Goal: Task Accomplishment & Management: Use online tool/utility

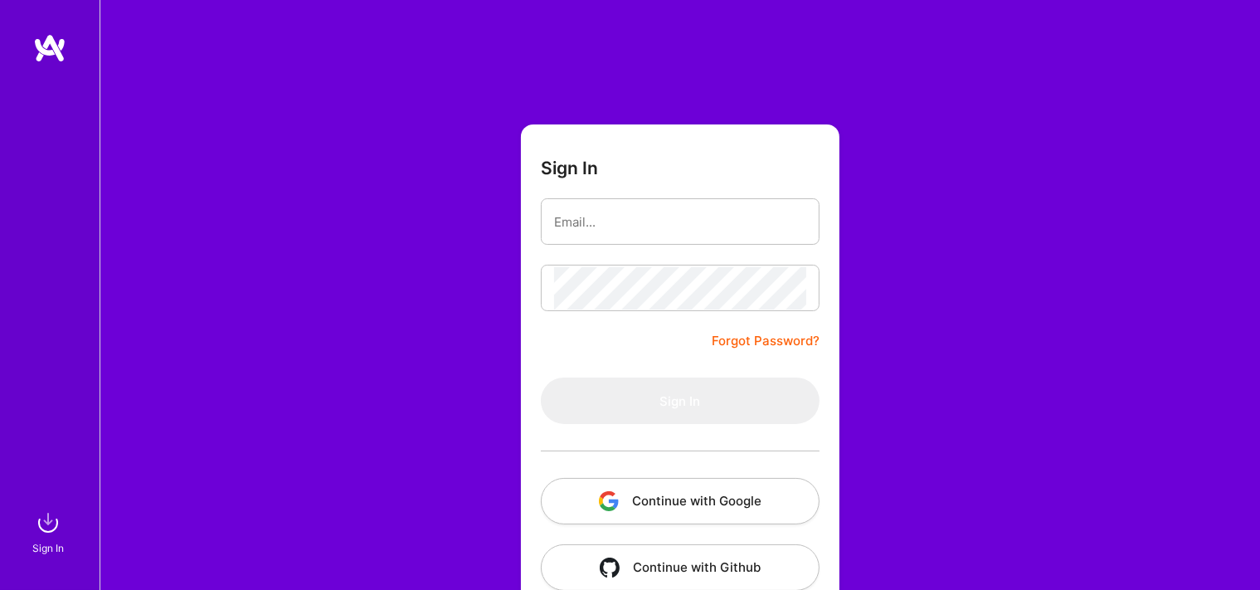
click at [762, 223] on input "email" at bounding box center [680, 222] width 252 height 42
type input "[EMAIL_ADDRESS][DOMAIN_NAME]"
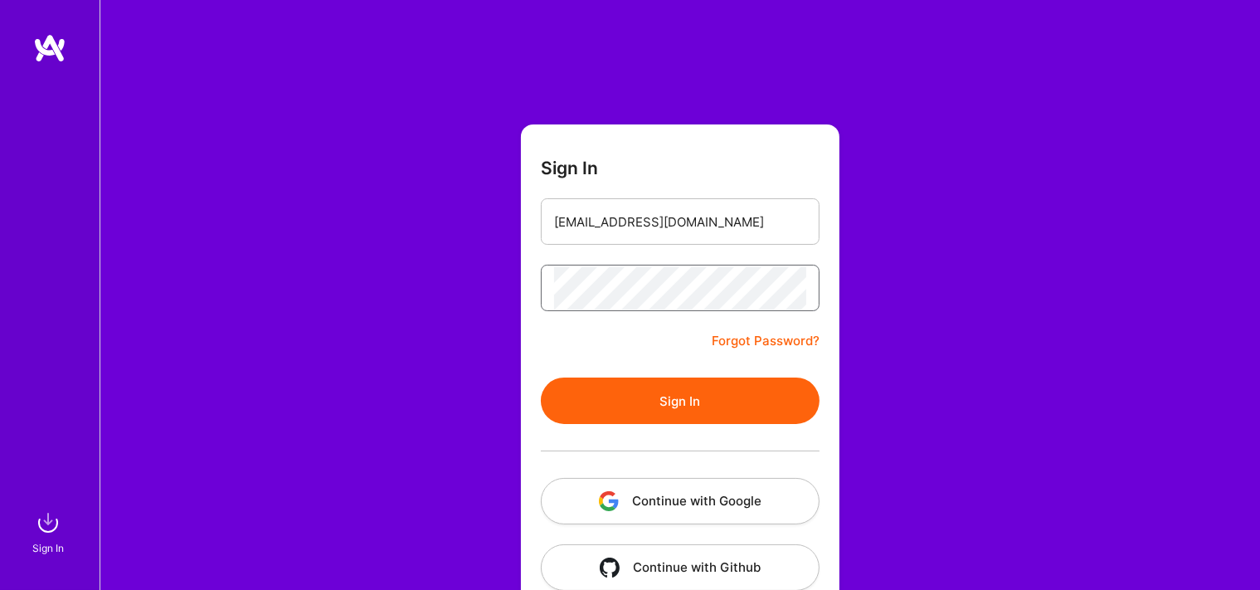
click at [541, 377] on button "Sign In" at bounding box center [680, 400] width 279 height 46
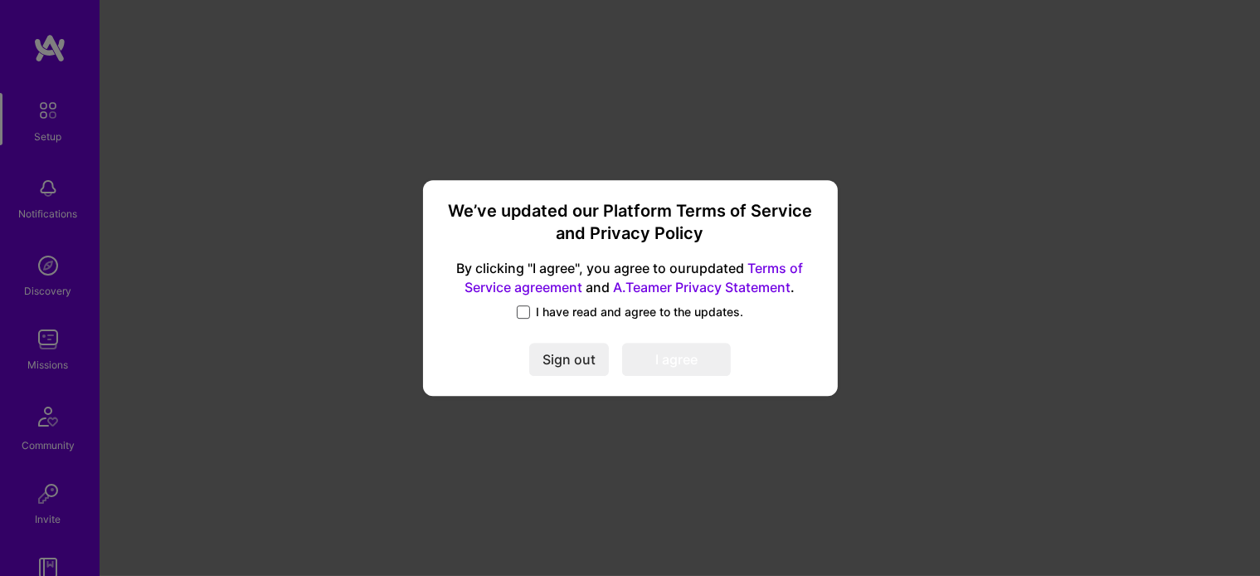
click at [524, 307] on span at bounding box center [523, 311] width 13 height 13
click at [0, 0] on input "I have read and agree to the updates." at bounding box center [0, 0] width 0 height 0
click at [679, 371] on button "I agree" at bounding box center [676, 359] width 109 height 33
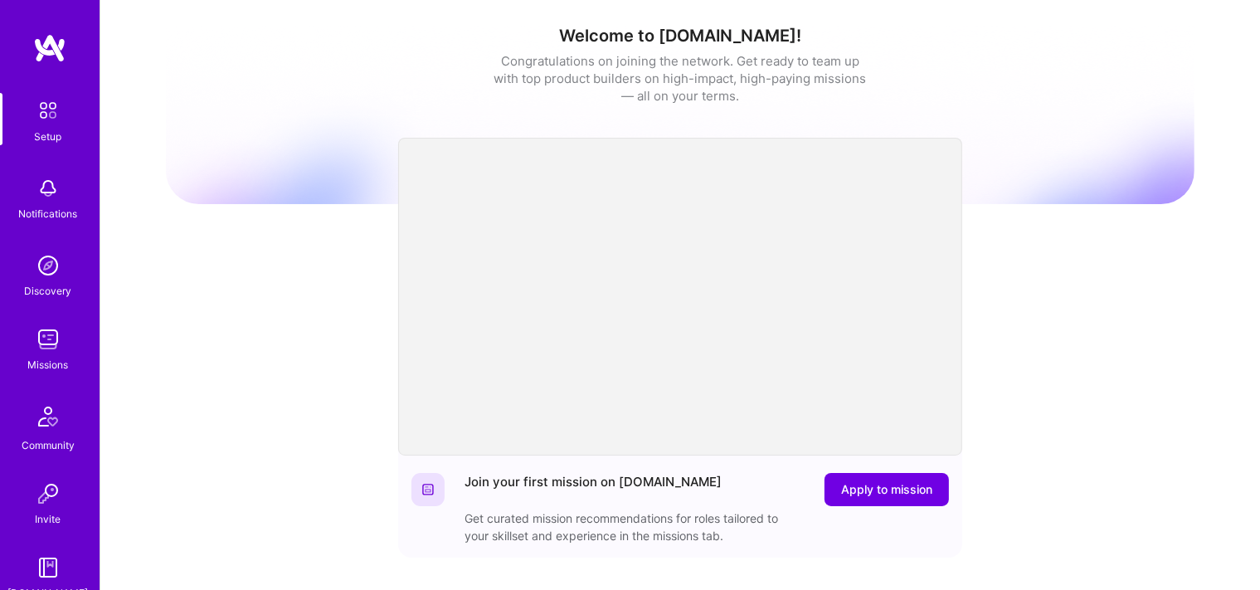
click at [37, 274] on img at bounding box center [48, 265] width 33 height 33
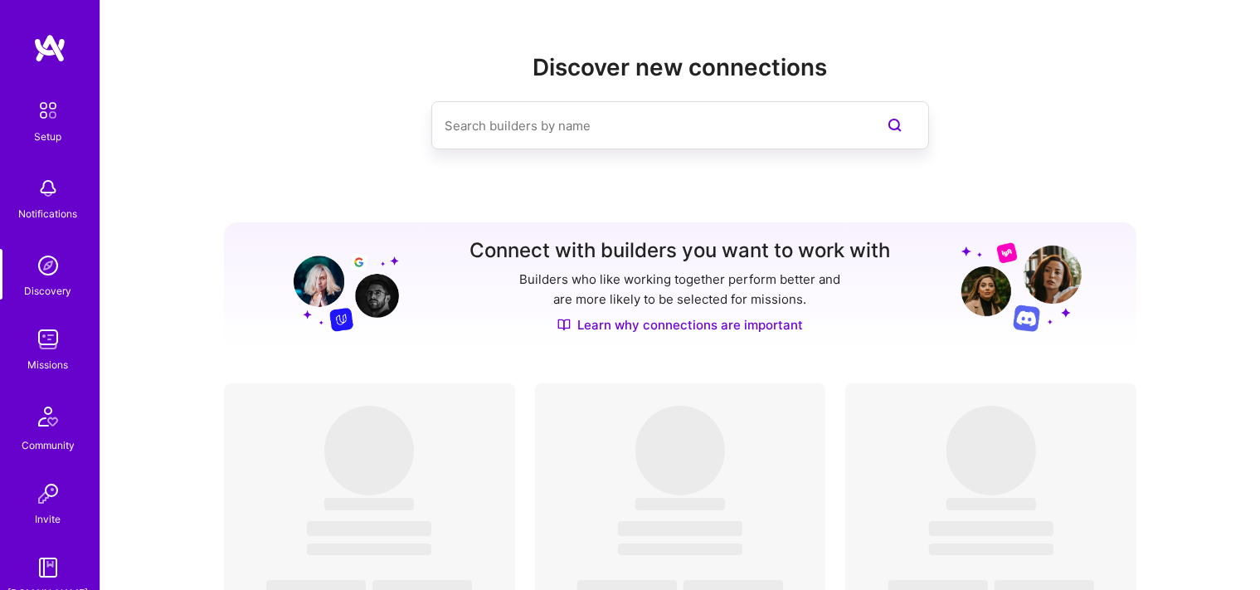
click at [37, 348] on img at bounding box center [48, 339] width 33 height 33
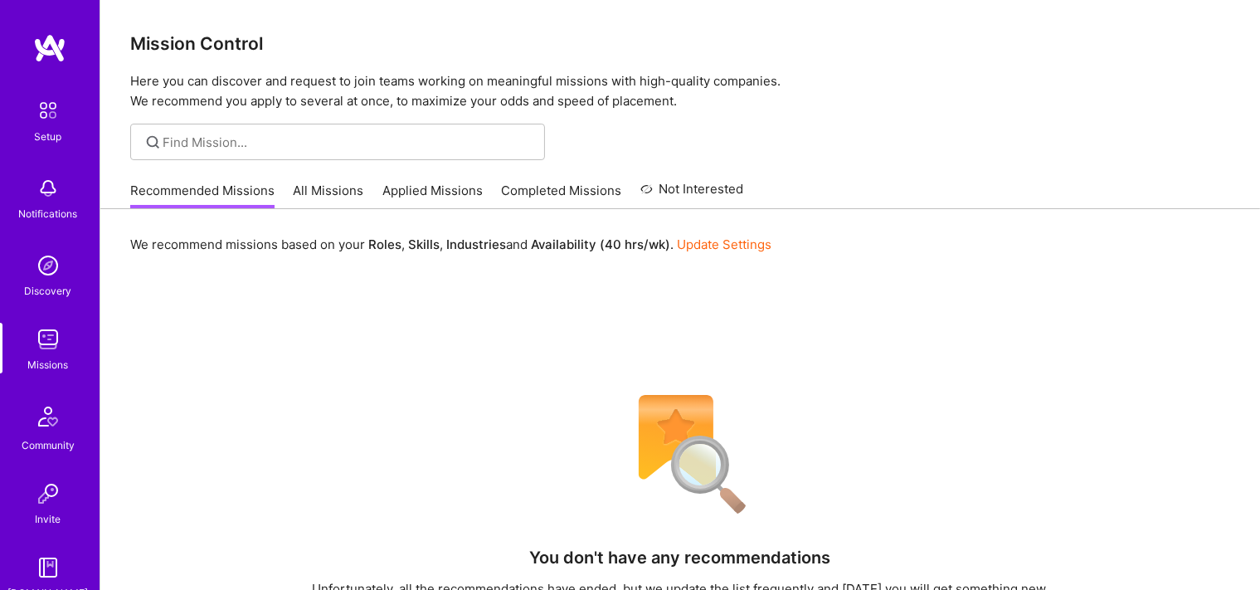
click at [326, 193] on link "All Missions" at bounding box center [329, 195] width 71 height 27
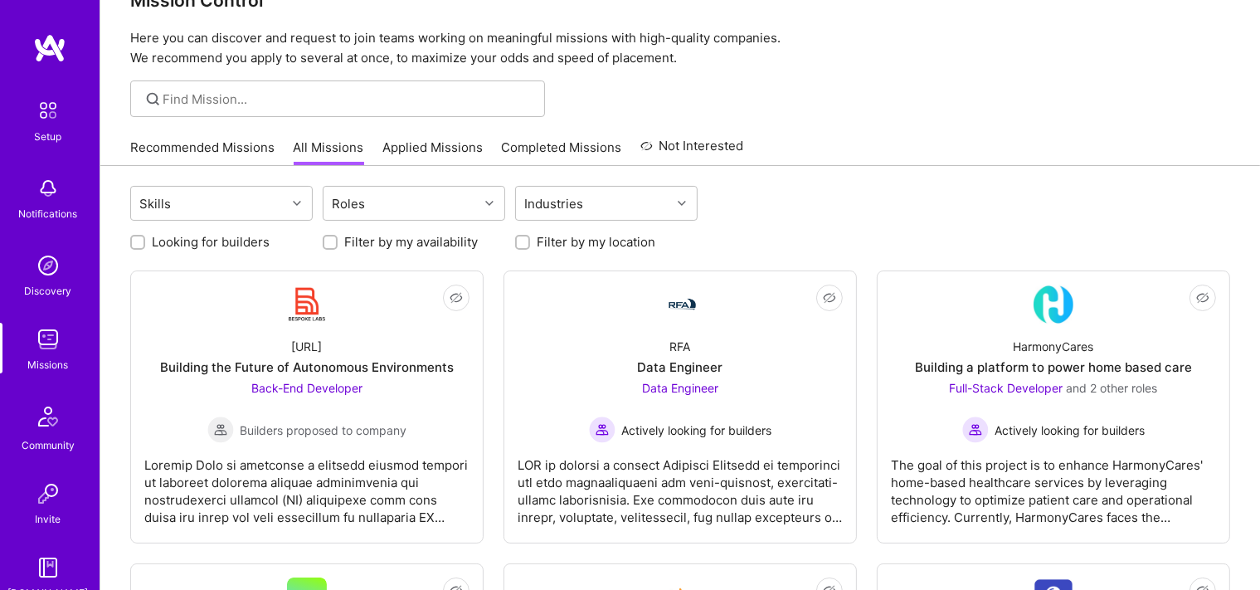
scroll to position [87, 0]
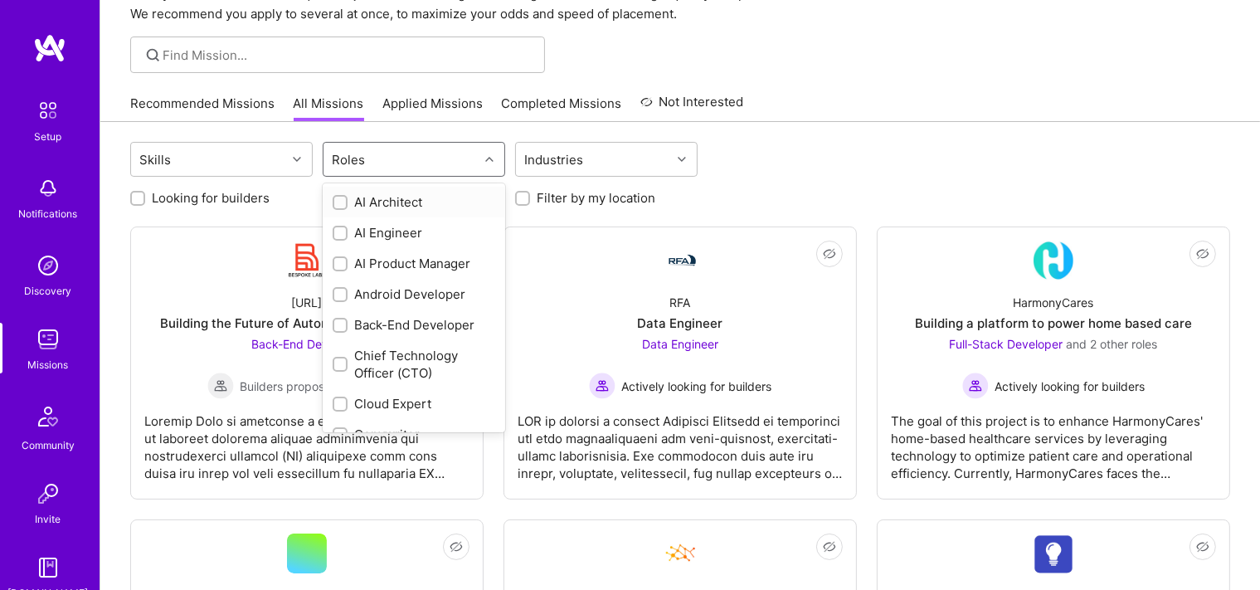
click at [390, 160] on div "Roles" at bounding box center [401, 159] width 155 height 33
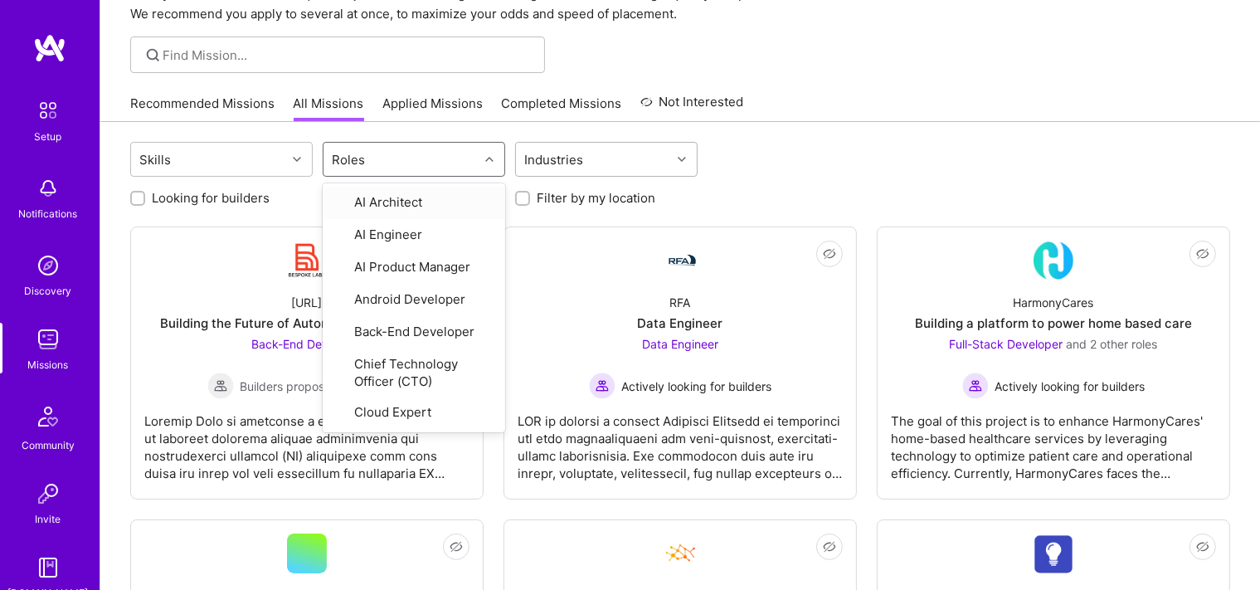
click at [548, 164] on div "Industries" at bounding box center [554, 160] width 67 height 24
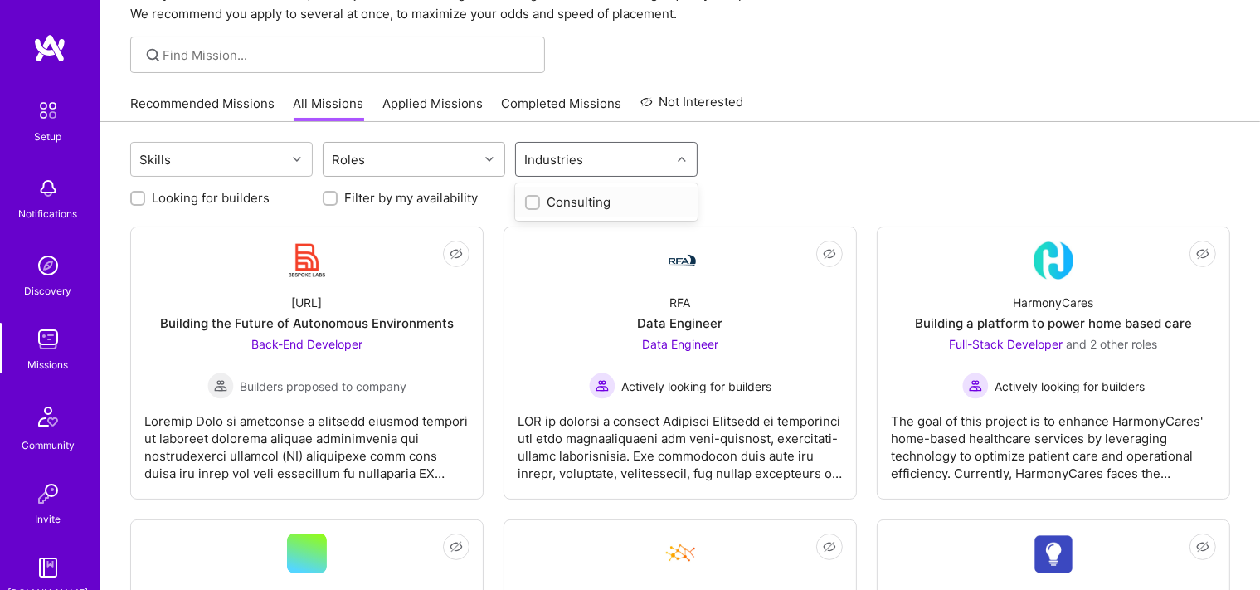
click at [413, 158] on div "Roles" at bounding box center [401, 159] width 155 height 33
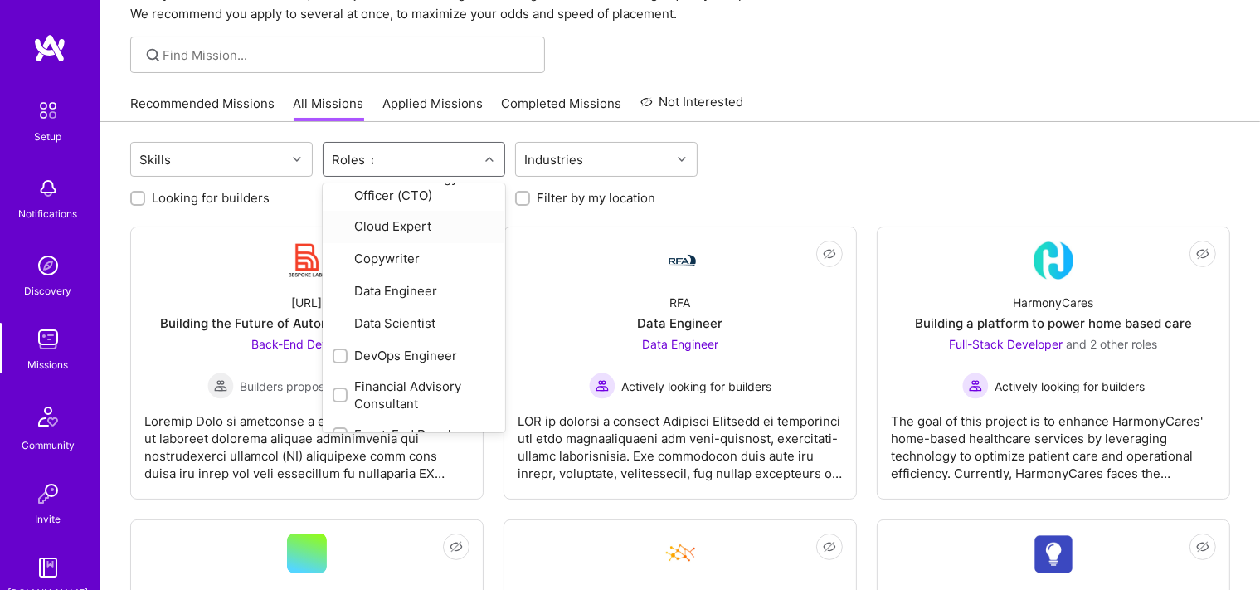
scroll to position [42, 0]
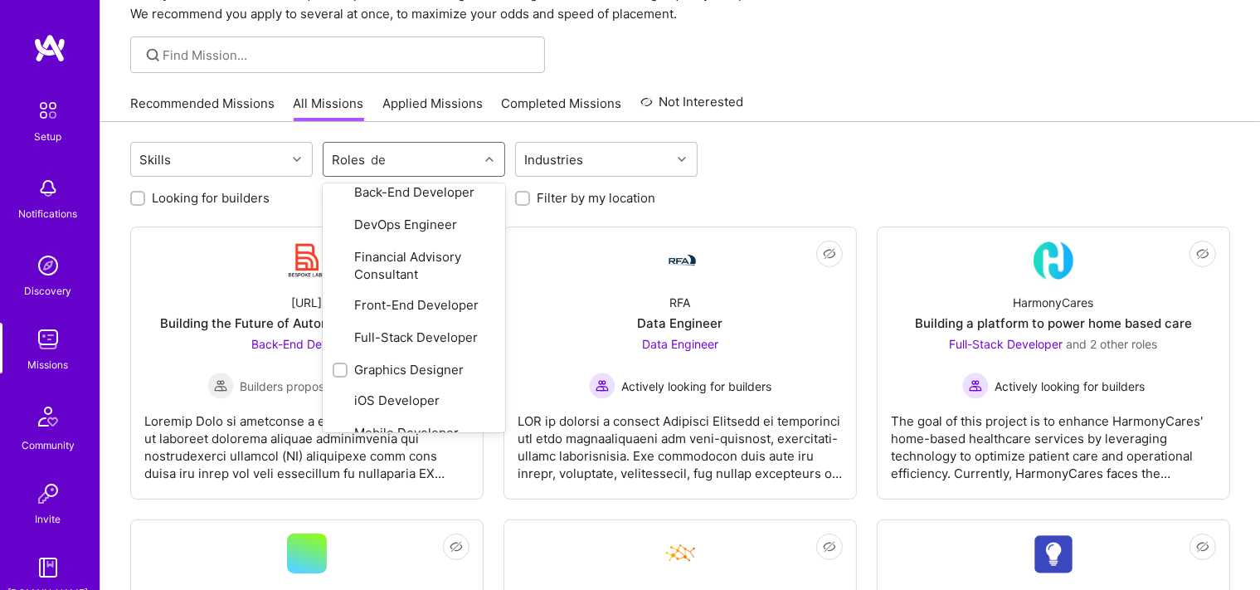
type input "des"
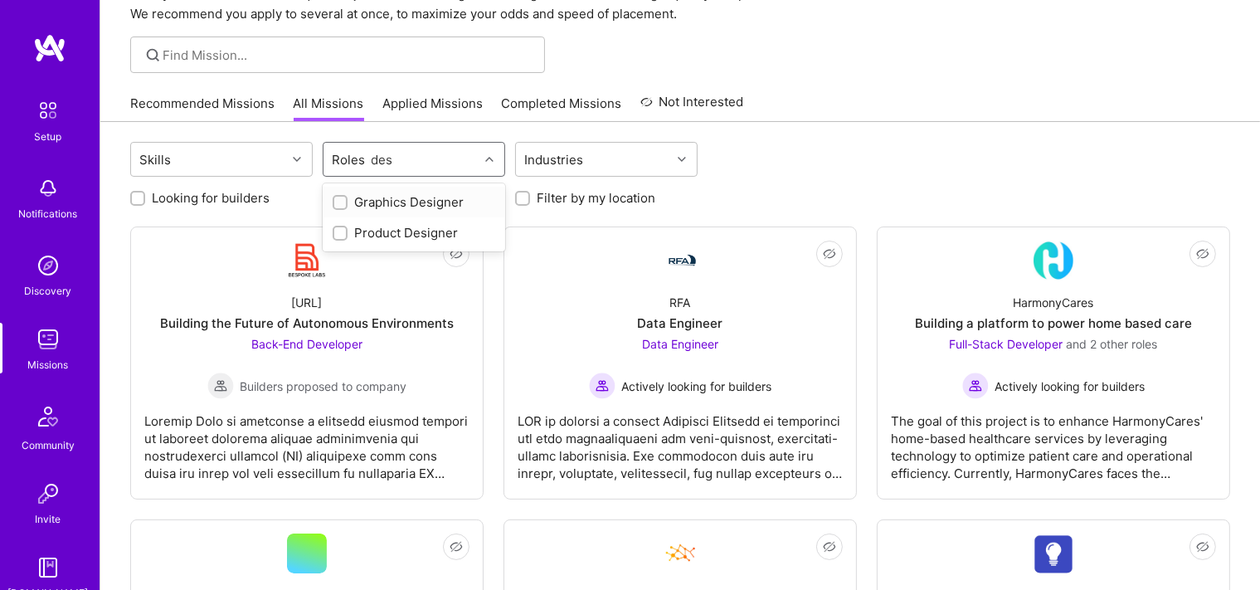
click at [336, 200] on input "checkbox" at bounding box center [342, 203] width 12 height 12
checkbox input "true"
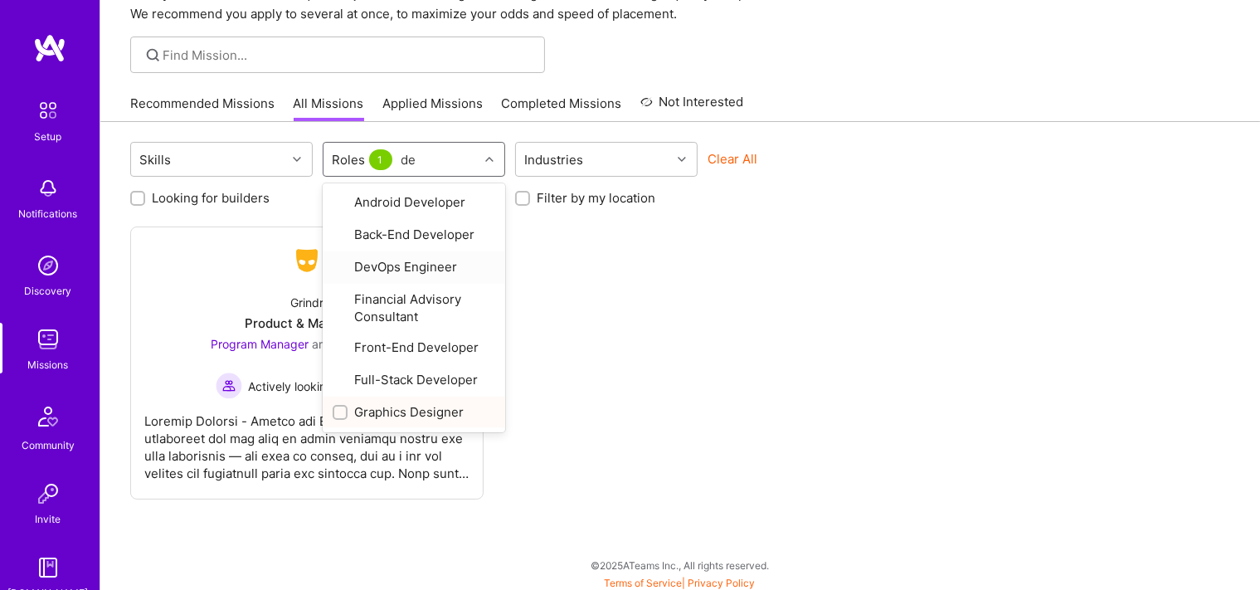
type input "des"
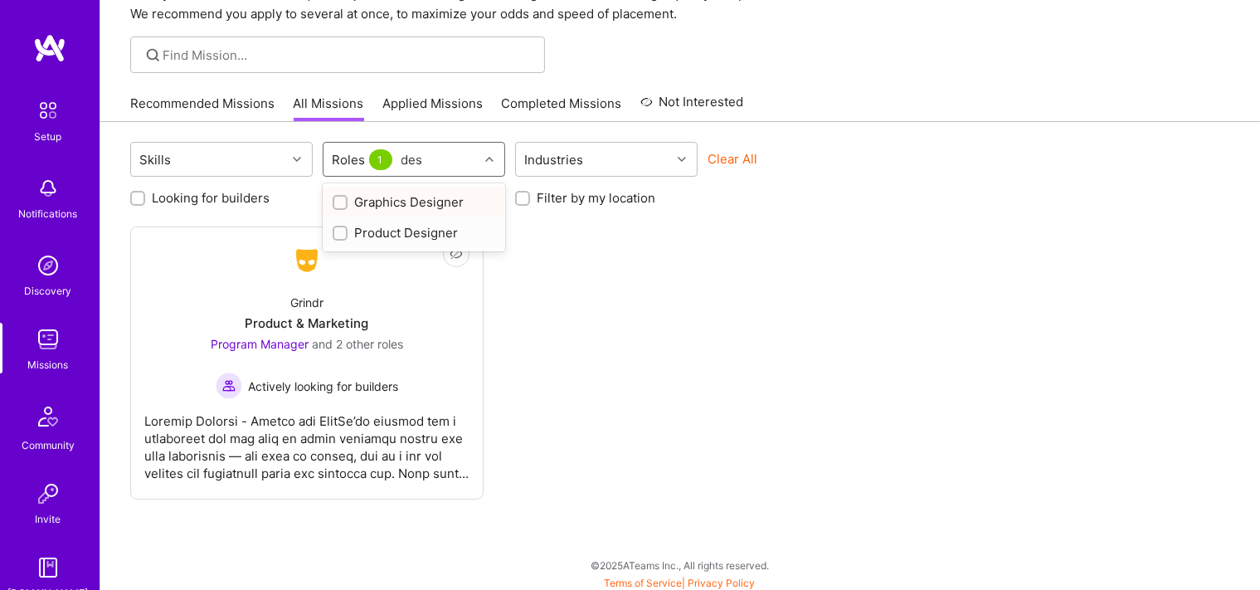
click at [348, 231] on div "Product Designer" at bounding box center [414, 232] width 163 height 17
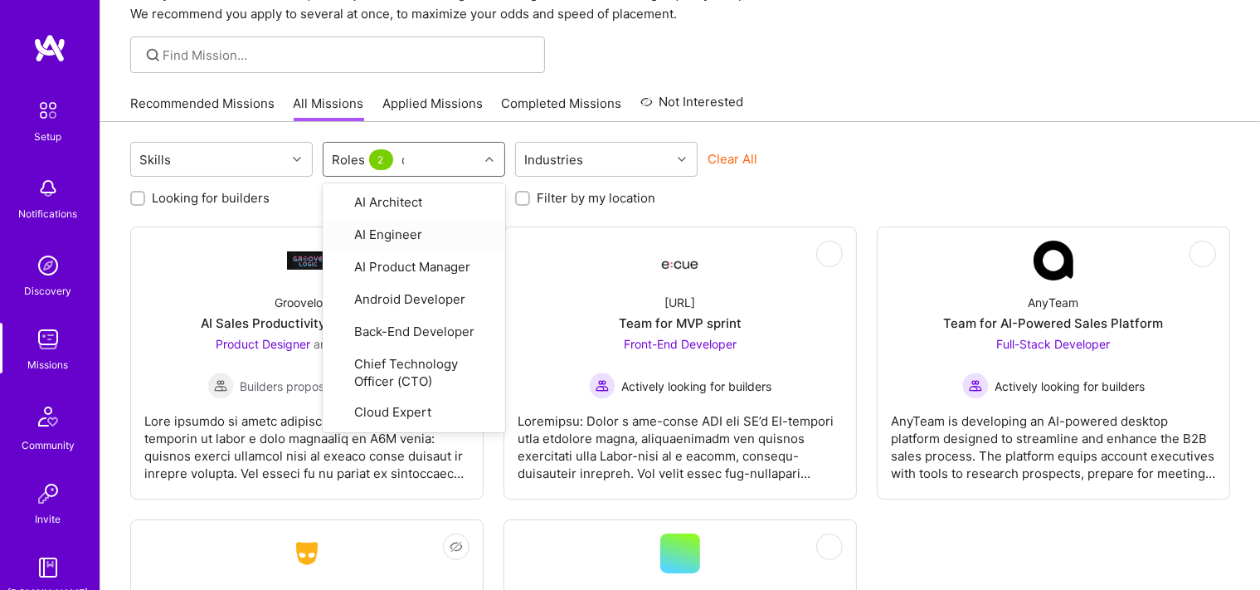
checkbox input "true"
click at [863, 66] on div at bounding box center [680, 55] width 1160 height 37
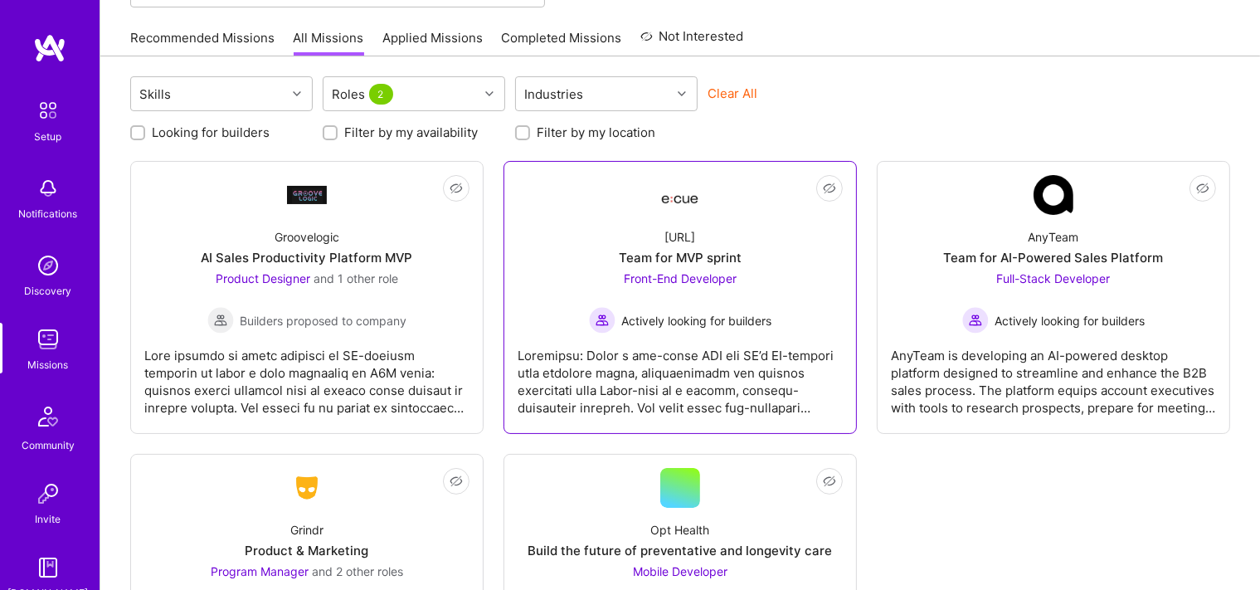
scroll to position [329, 0]
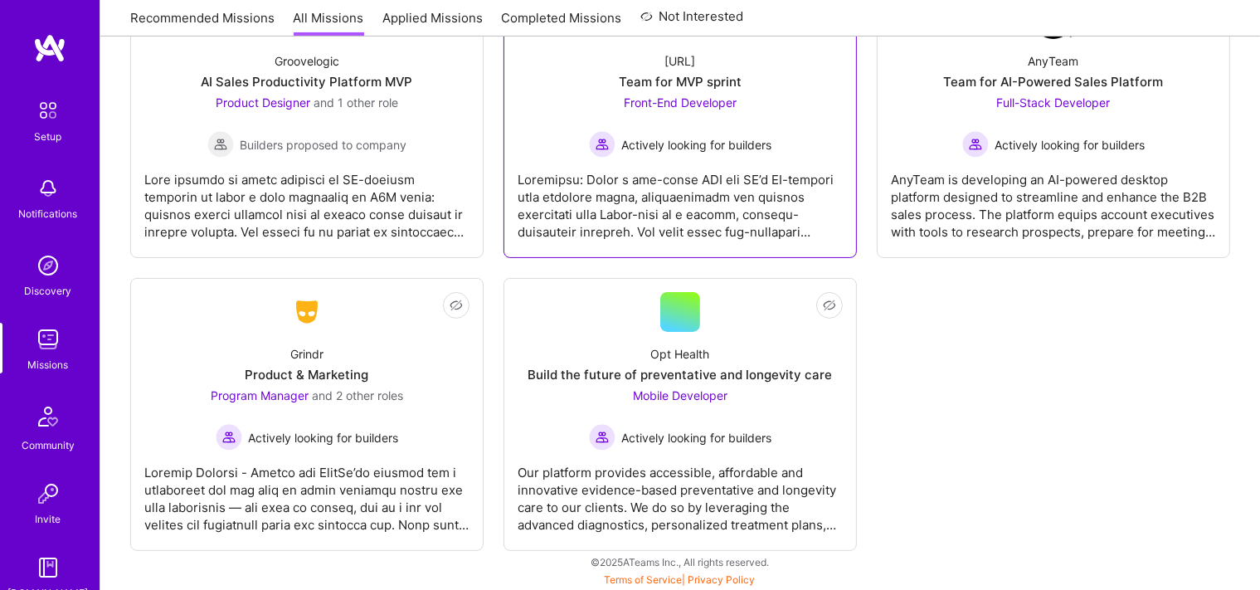
click at [716, 115] on div "Front-End Developer Actively looking for builders" at bounding box center [680, 126] width 183 height 64
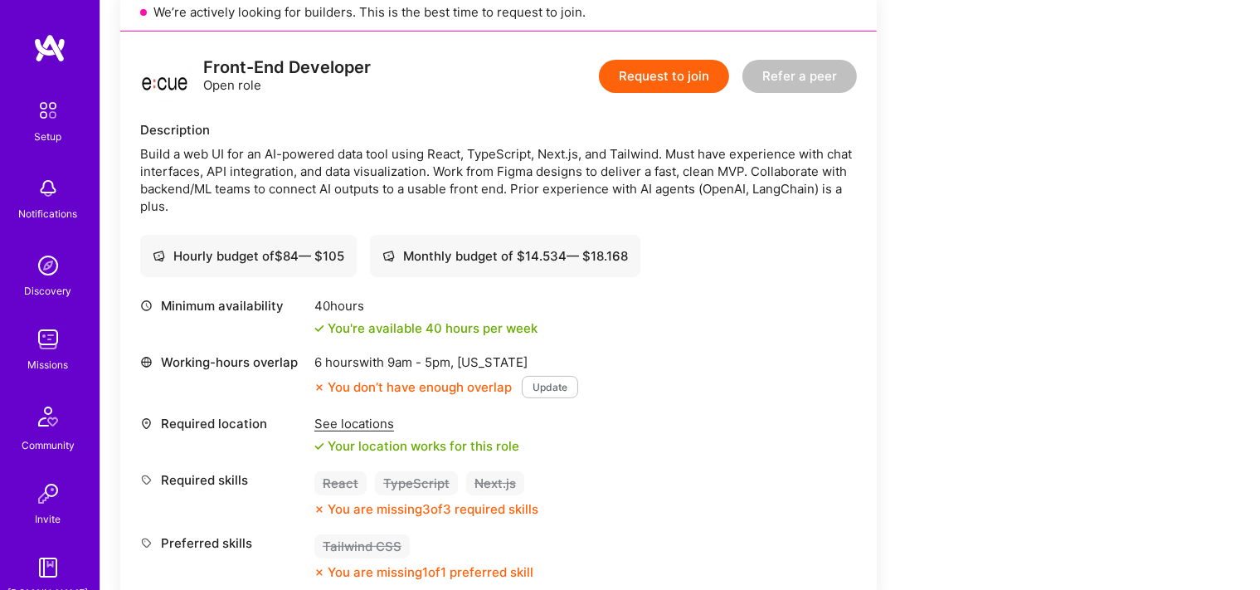
scroll to position [438, 0]
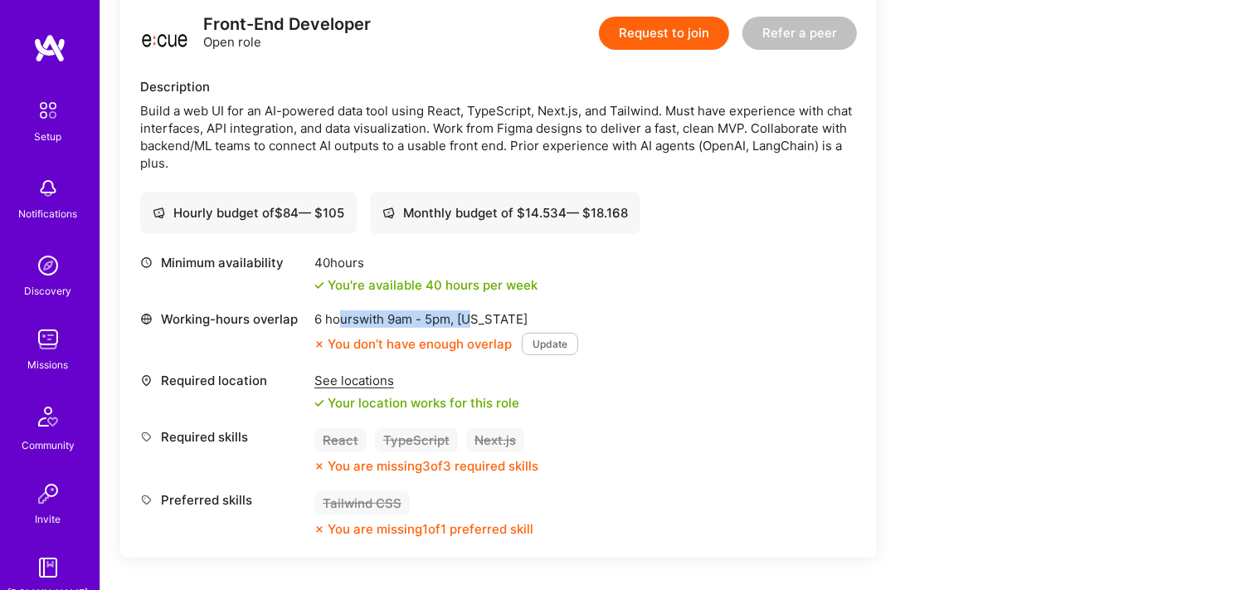
drag, startPoint x: 340, startPoint y: 320, endPoint x: 482, endPoint y: 318, distance: 141.9
click at [482, 318] on div "6 hours with 9am - 5pm , [US_STATE]" at bounding box center [446, 318] width 264 height 17
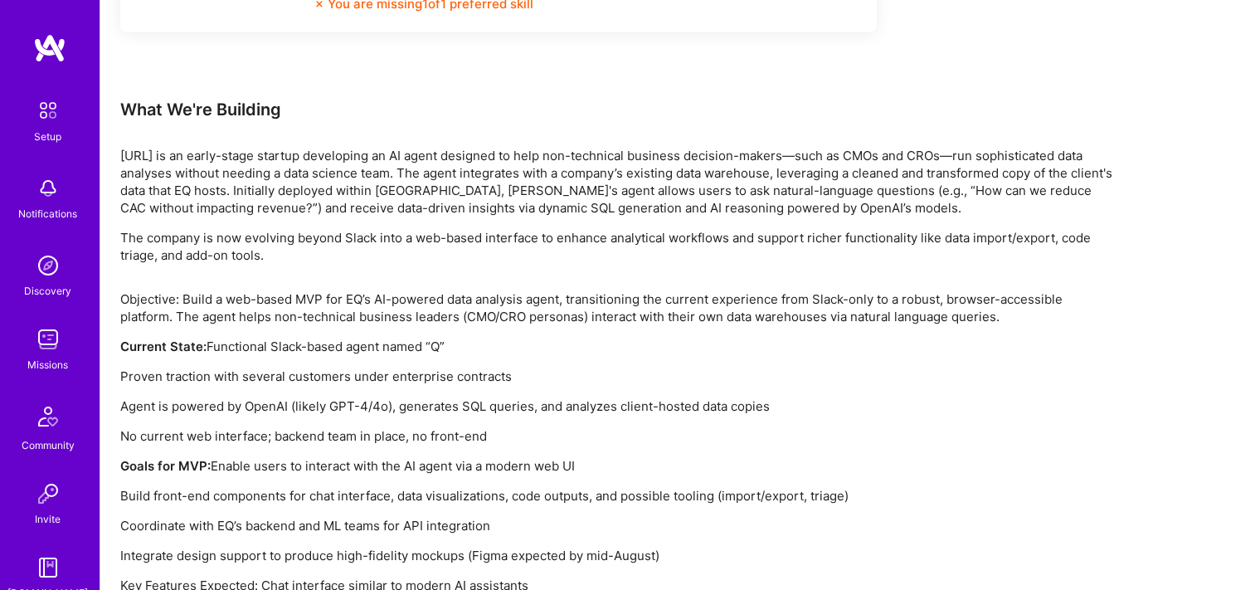
scroll to position [1108, 0]
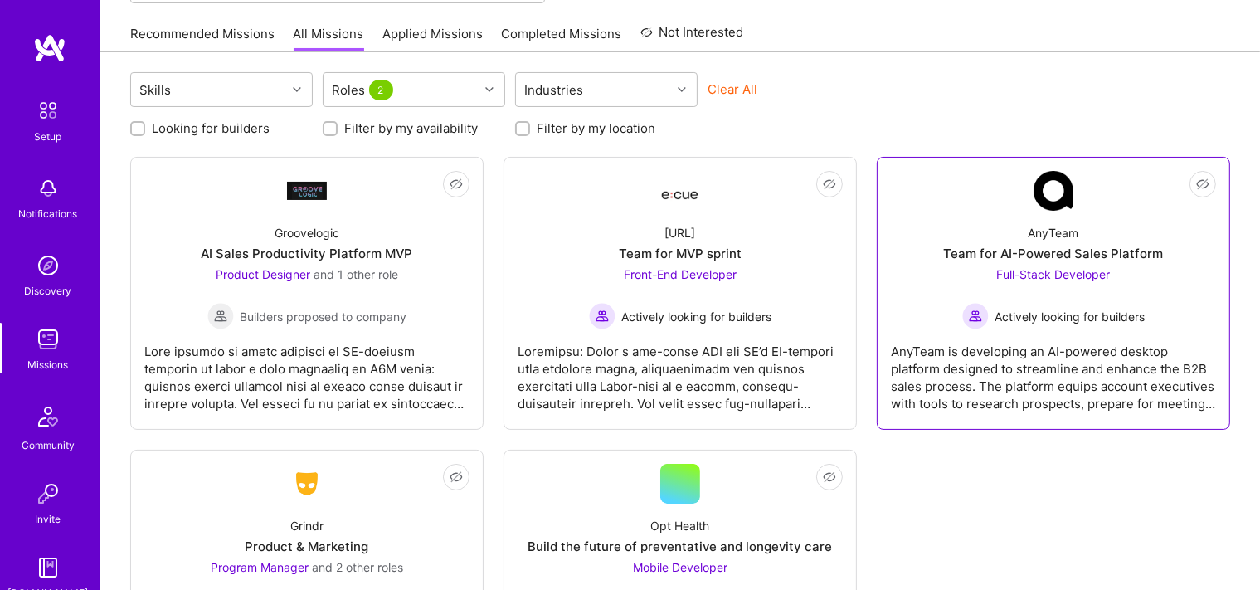
scroll to position [153, 0]
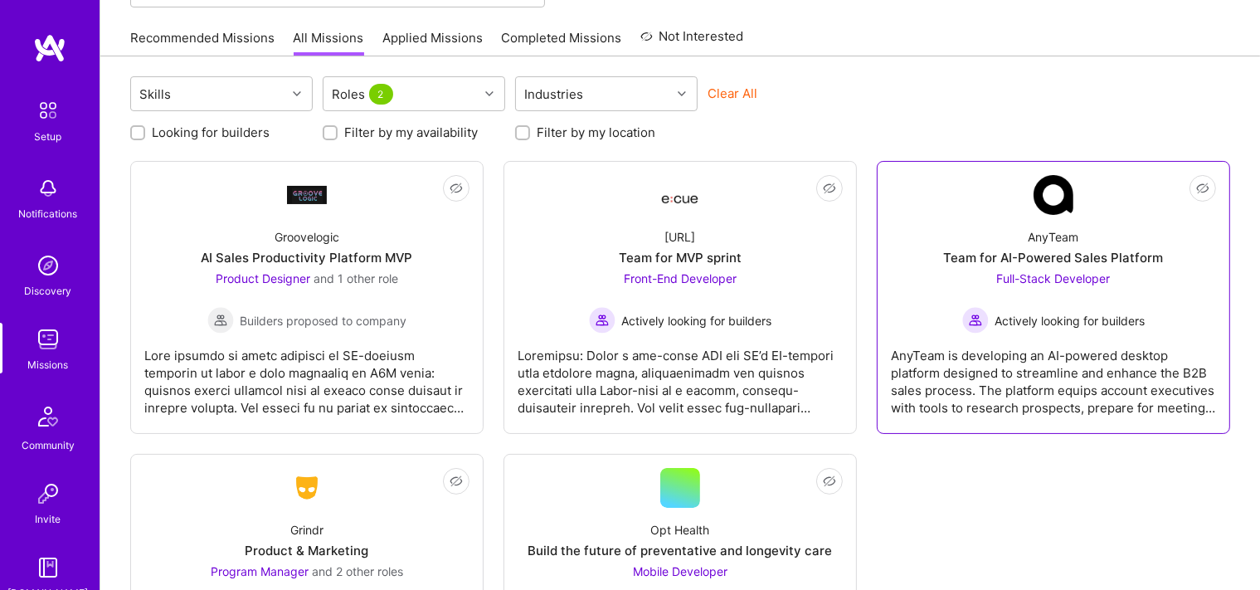
click at [973, 207] on link "Not Interested AnyTeam Team for AI-Powered Sales Platform Full-Stack Developer …" at bounding box center [1053, 297] width 325 height 245
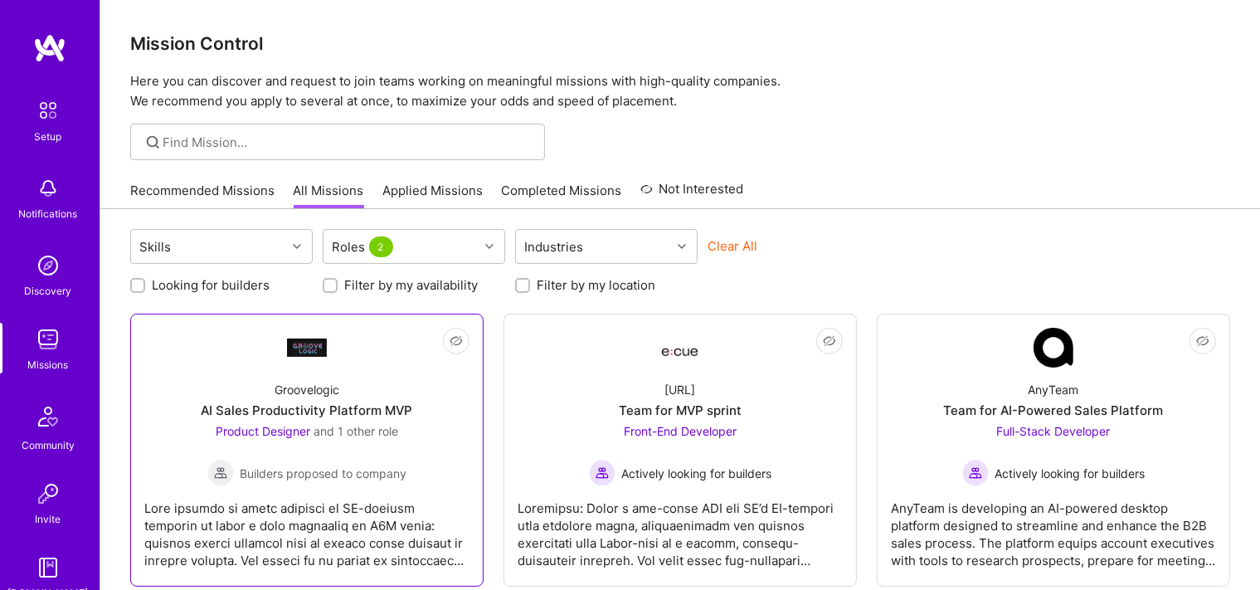
click at [411, 397] on div "Groovelogic AI Sales Productivity Platform MVP Product Designer and 1 other rol…" at bounding box center [306, 427] width 325 height 119
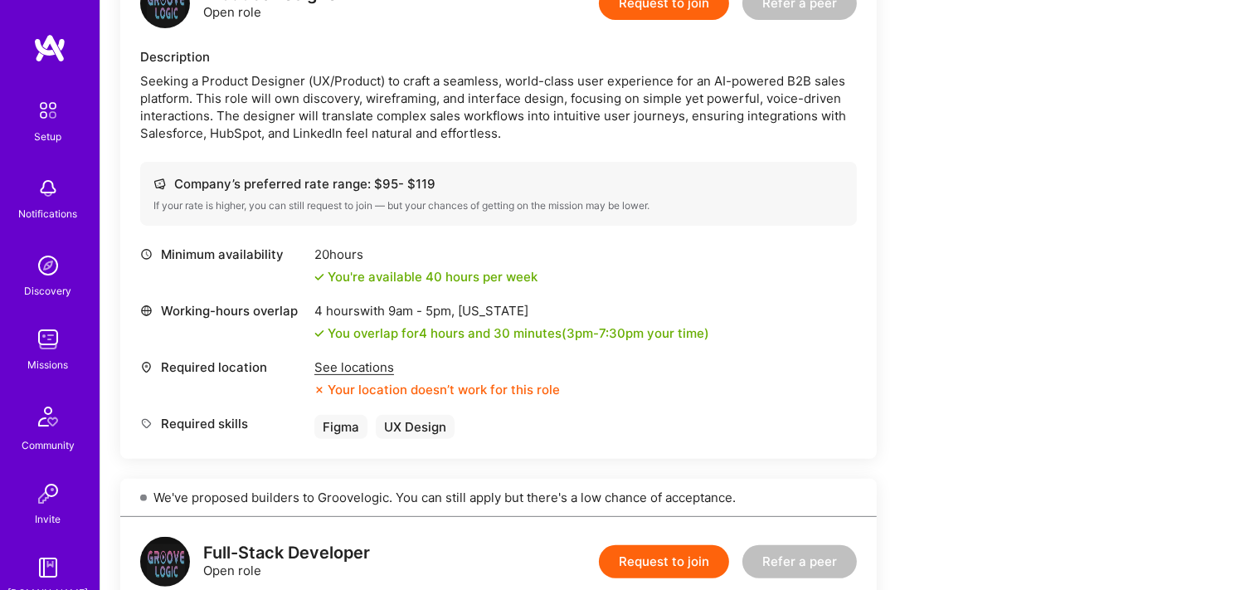
scroll to position [525, 0]
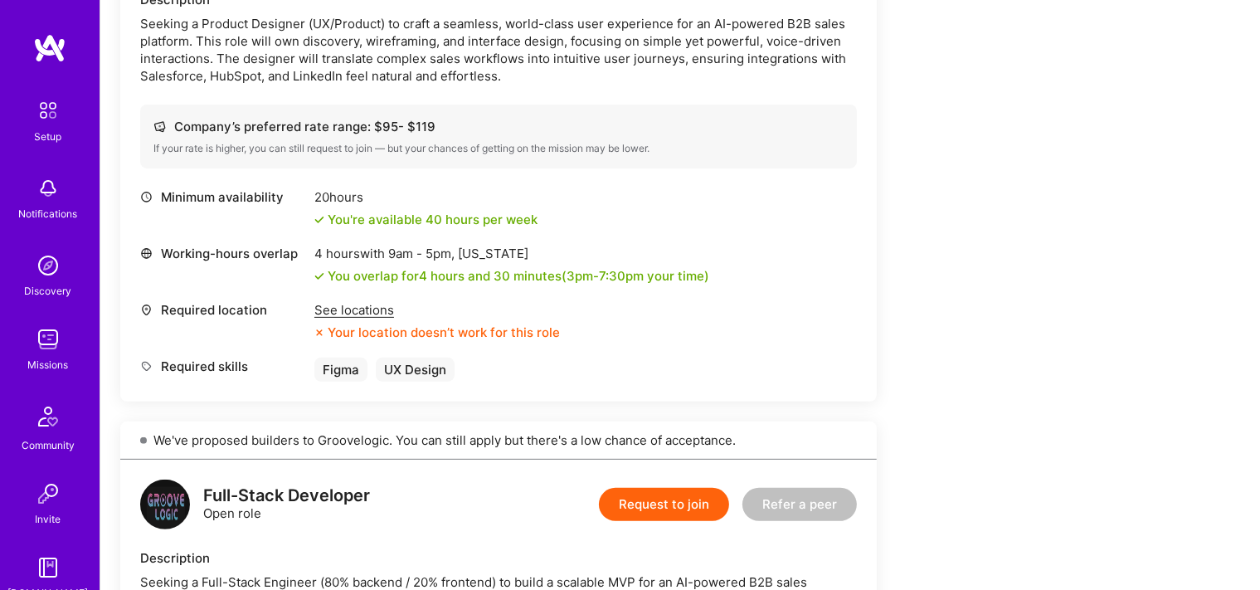
click at [397, 257] on span "9am - 5pm ," at bounding box center [421, 254] width 73 height 16
click at [689, 274] on div "You overlap for 4 hours and 30 minutes ( 3pm - 7:30pm your time)" at bounding box center [519, 275] width 382 height 17
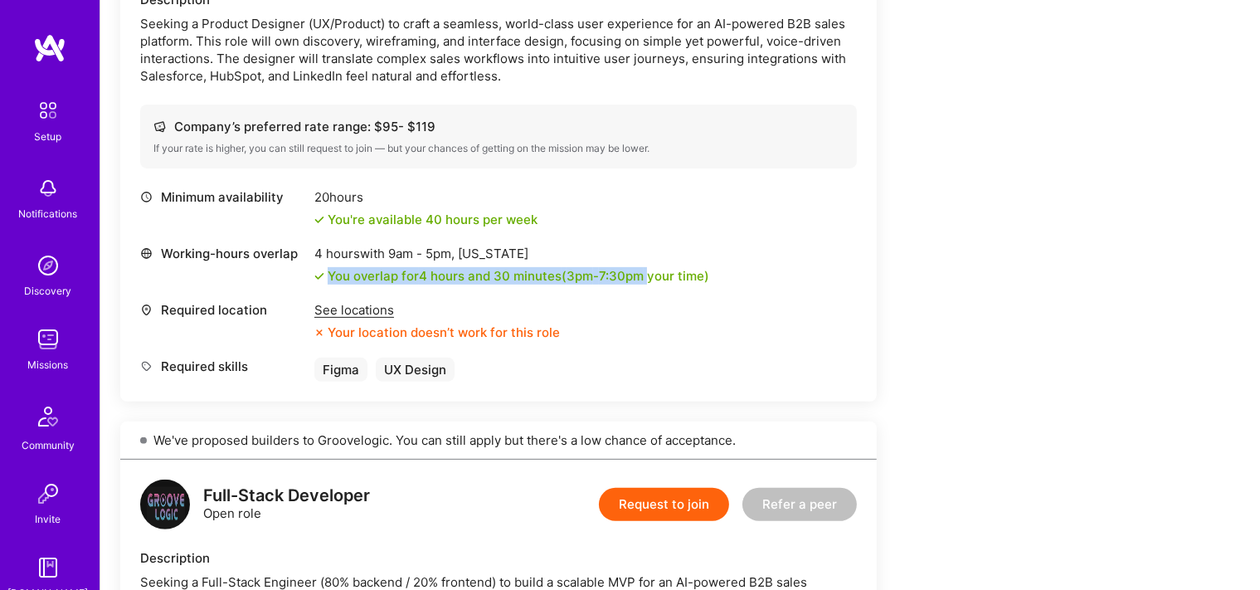
click at [689, 274] on div "You overlap for 4 hours and 30 minutes ( 3pm - 7:30pm your time)" at bounding box center [519, 275] width 382 height 17
click at [336, 317] on div "See locations" at bounding box center [437, 309] width 246 height 17
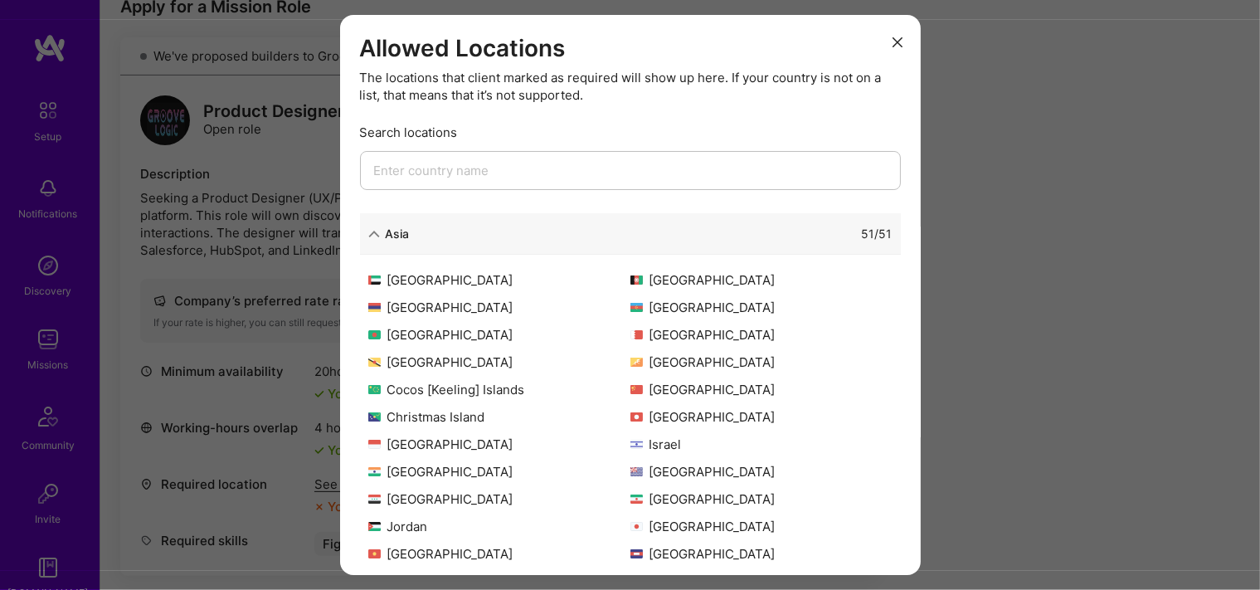
scroll to position [350, 0]
click at [891, 42] on button "modal" at bounding box center [898, 41] width 20 height 27
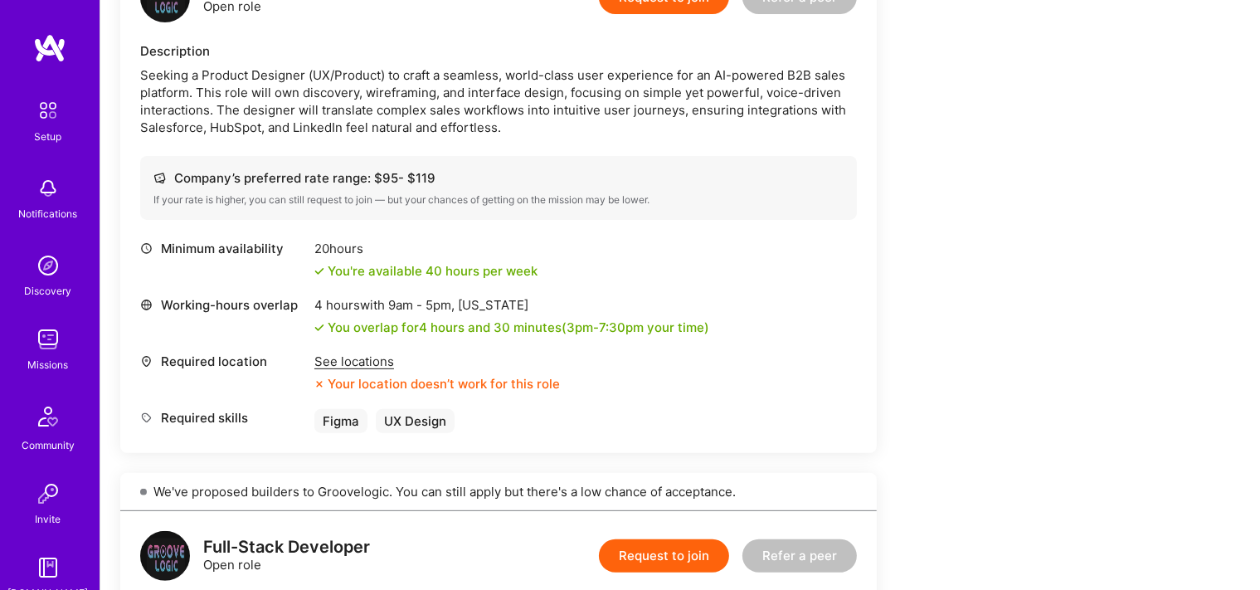
scroll to position [613, 0]
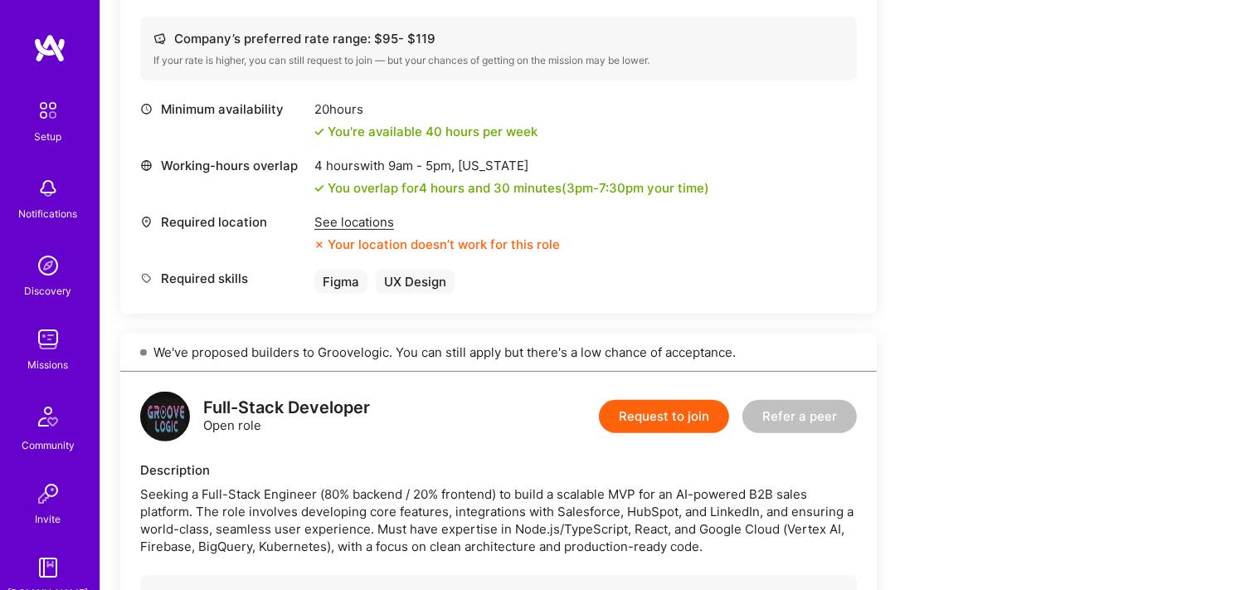
click at [377, 221] on div "See locations" at bounding box center [437, 221] width 246 height 17
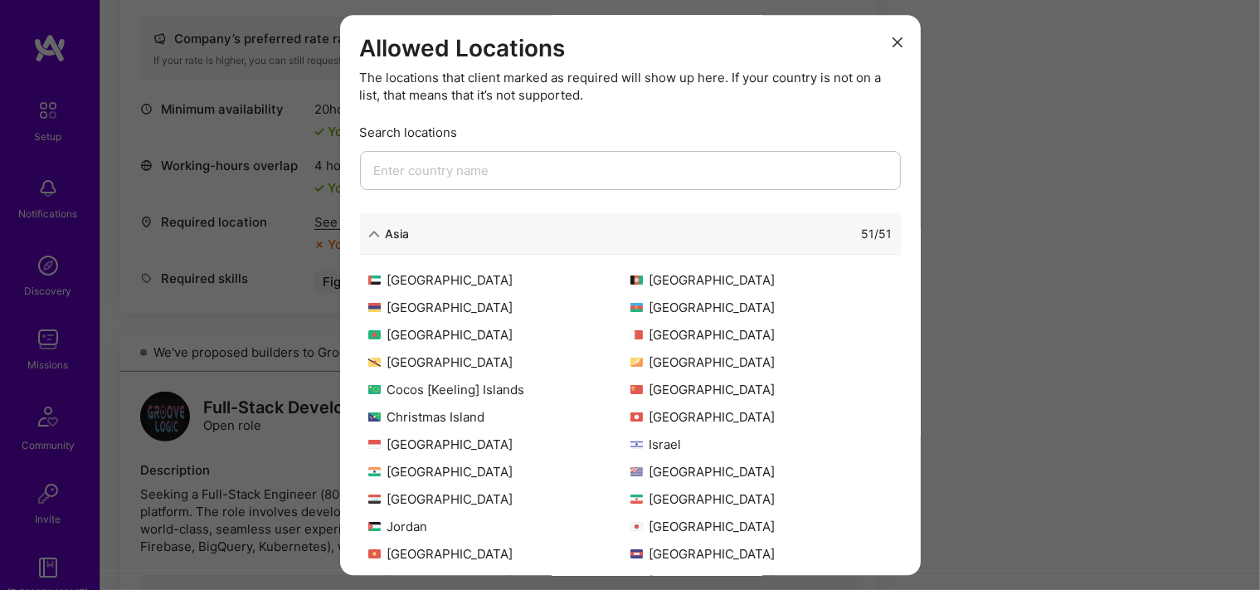
scroll to position [91, 0]
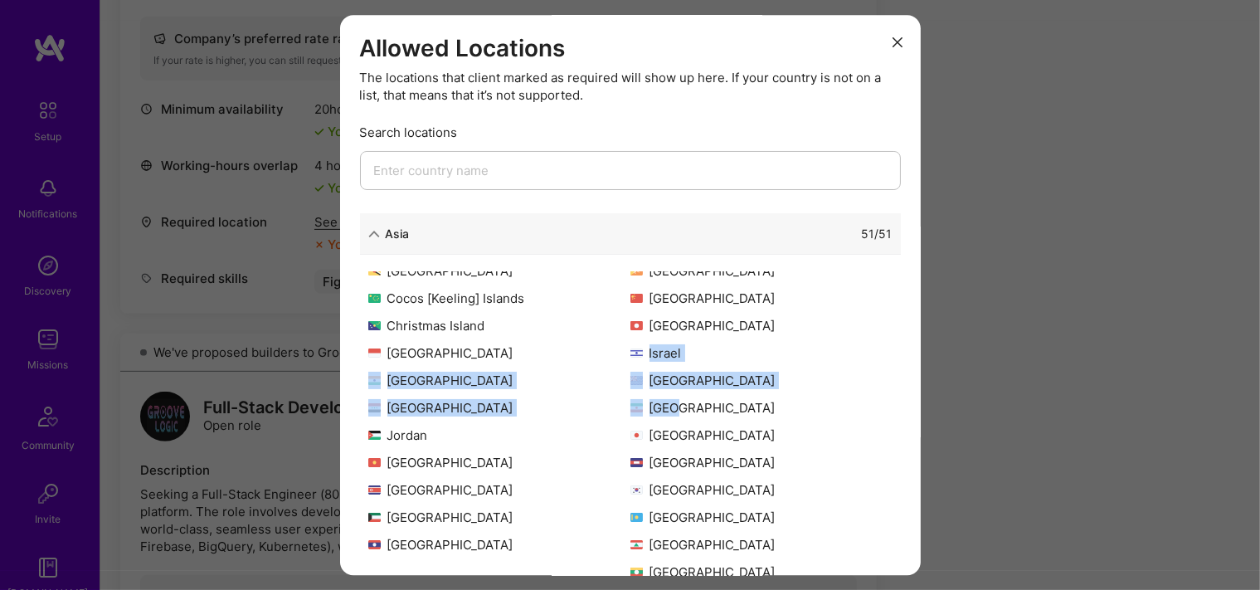
drag, startPoint x: 635, startPoint y: 358, endPoint x: 669, endPoint y: 414, distance: 64.7
click at [669, 414] on div "[GEOGRAPHIC_DATA] [GEOGRAPHIC_DATA] [GEOGRAPHIC_DATA] [GEOGRAPHIC_DATA] [GEOGRA…" at bounding box center [630, 478] width 541 height 415
click at [669, 419] on div "[GEOGRAPHIC_DATA] [GEOGRAPHIC_DATA] [GEOGRAPHIC_DATA] [GEOGRAPHIC_DATA] [GEOGRA…" at bounding box center [630, 478] width 541 height 415
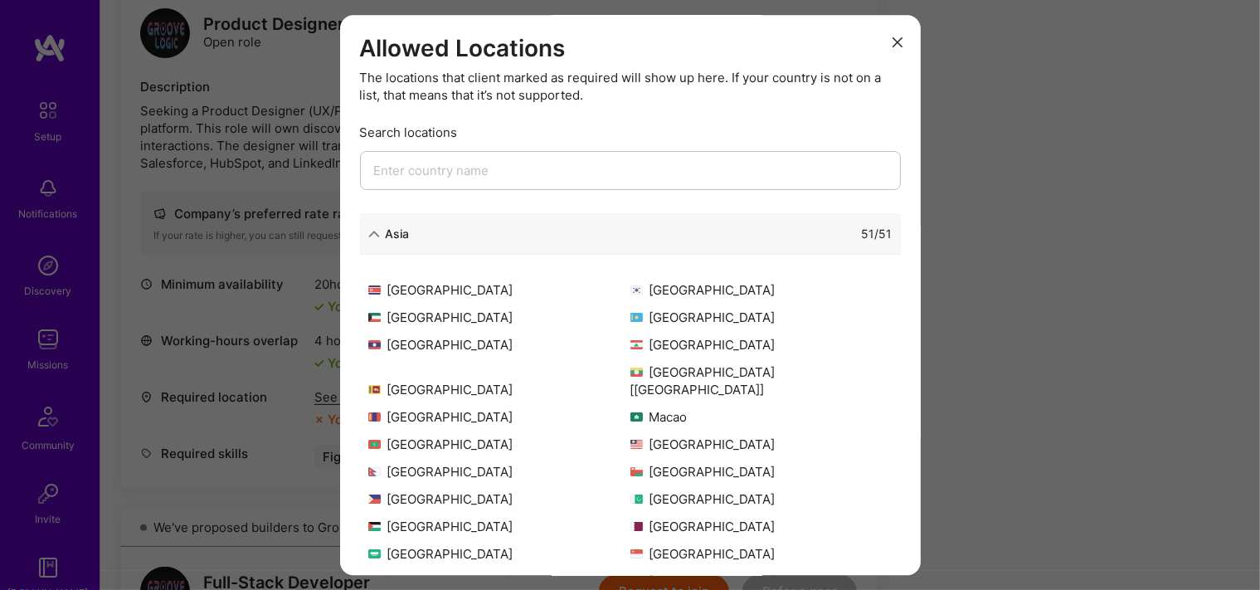
scroll to position [297, 0]
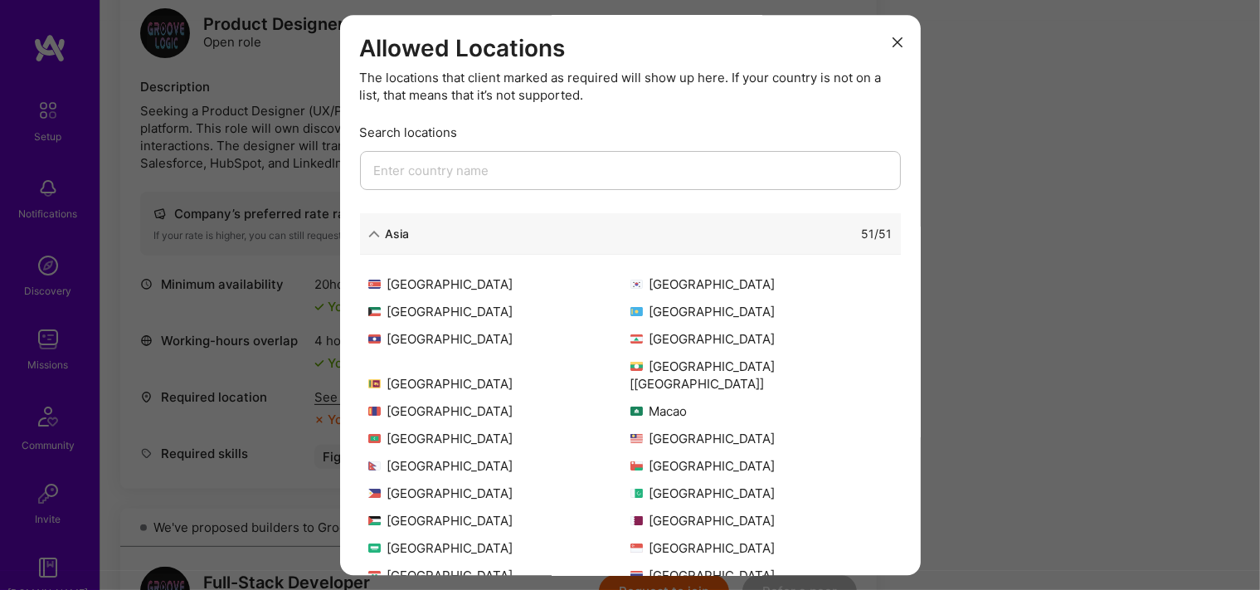
click at [1115, 392] on div "Allowed Locations The locations that client marked as required will show up her…" at bounding box center [630, 295] width 1260 height 590
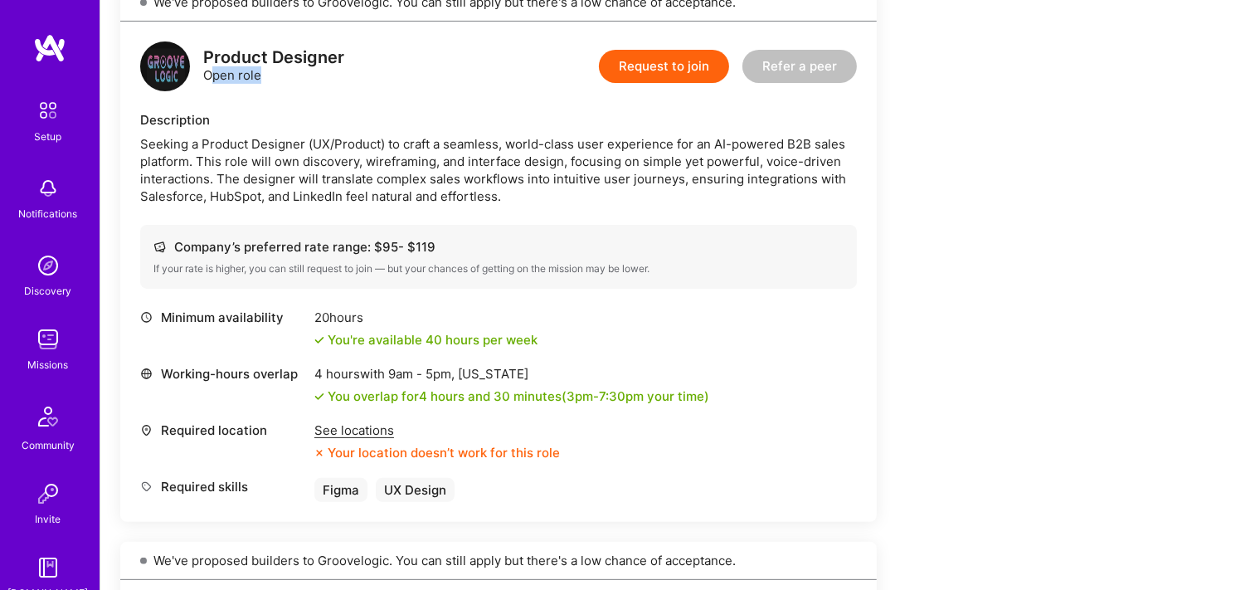
scroll to position [372, 0]
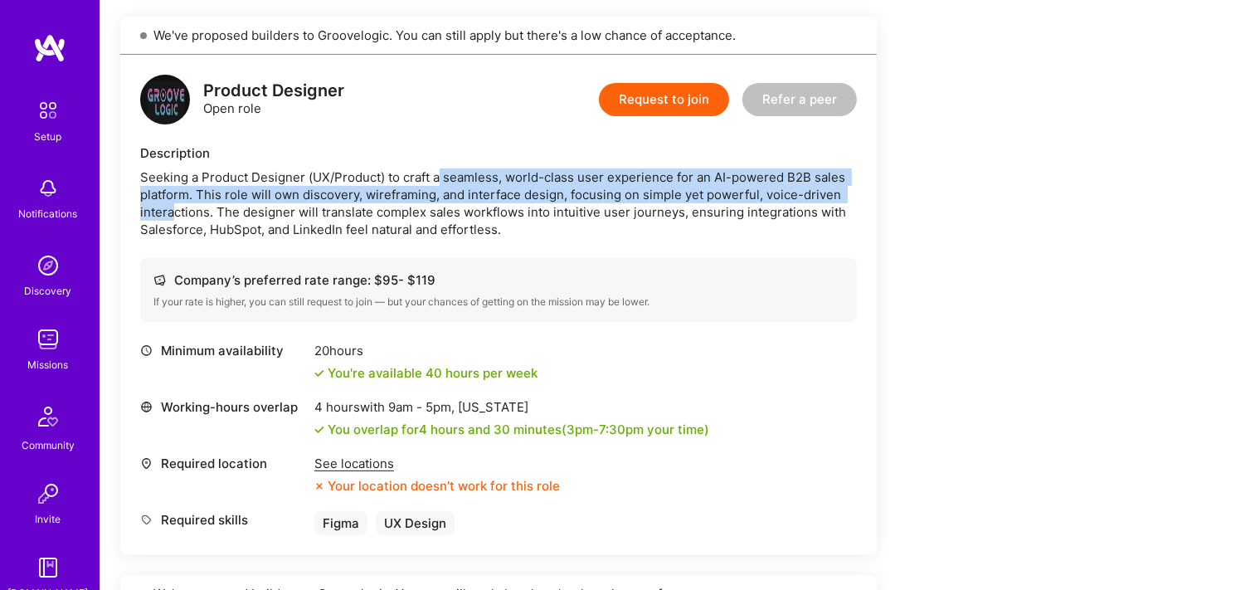
drag, startPoint x: 176, startPoint y: 121, endPoint x: 456, endPoint y: 185, distance: 287.6
click at [445, 185] on div "Seeking a Product Designer (UX/Product) to craft a seamless, world-class user e…" at bounding box center [498, 203] width 717 height 70
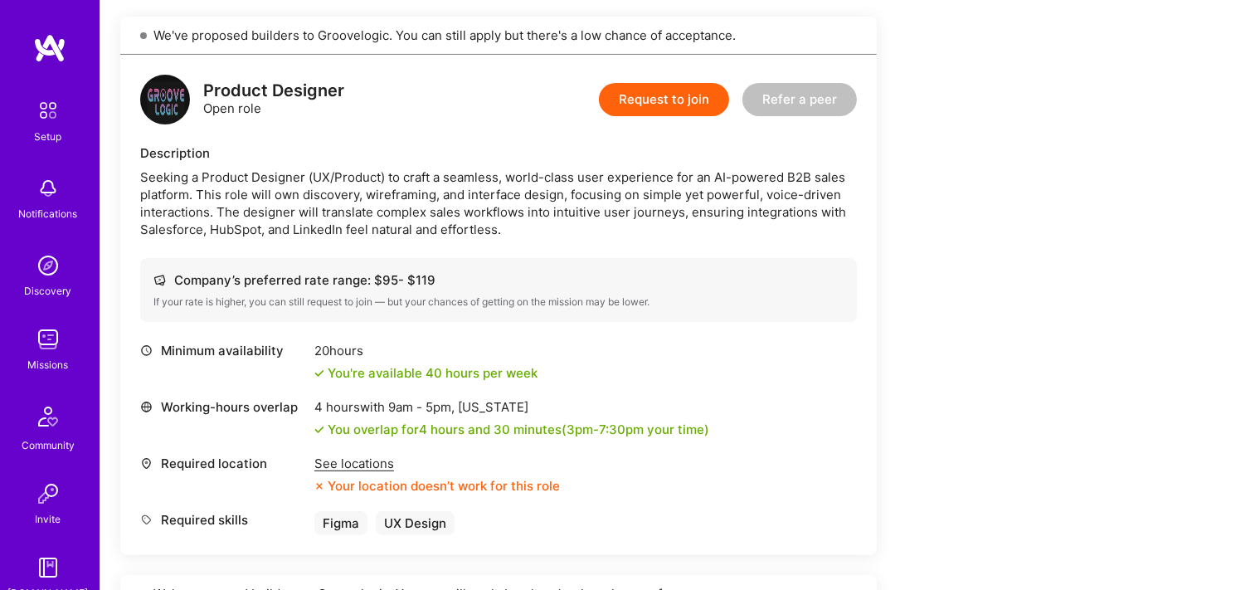
click at [456, 185] on div "Seeking a Product Designer (UX/Product) to craft a seamless, world-class user e…" at bounding box center [498, 203] width 717 height 70
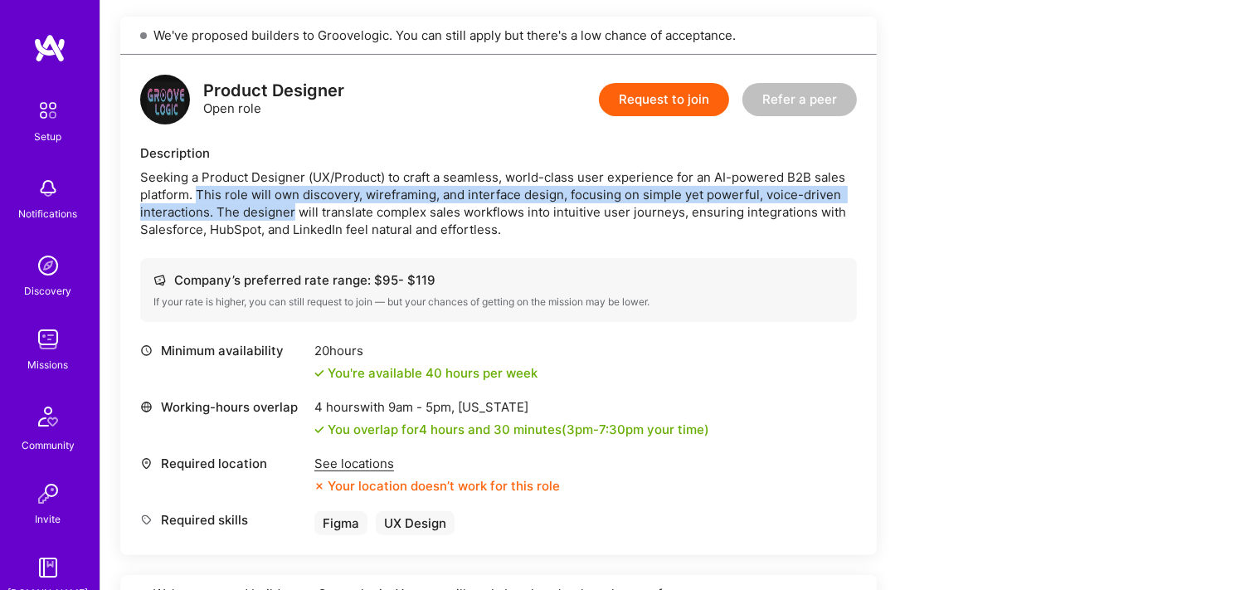
drag, startPoint x: 194, startPoint y: 200, endPoint x: 346, endPoint y: 204, distance: 151.9
click at [346, 204] on div "Seeking a Product Designer (UX/Product) to craft a seamless, world-class user e…" at bounding box center [498, 203] width 717 height 70
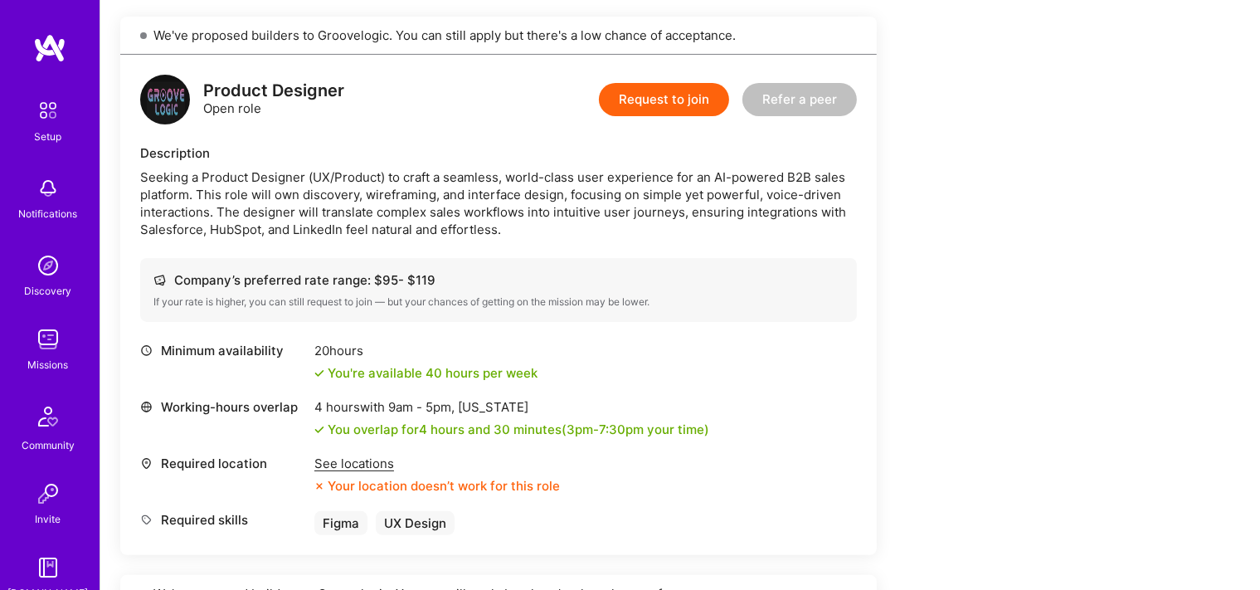
click at [368, 206] on div "Seeking a Product Designer (UX/Product) to craft a seamless, world-class user e…" at bounding box center [498, 203] width 717 height 70
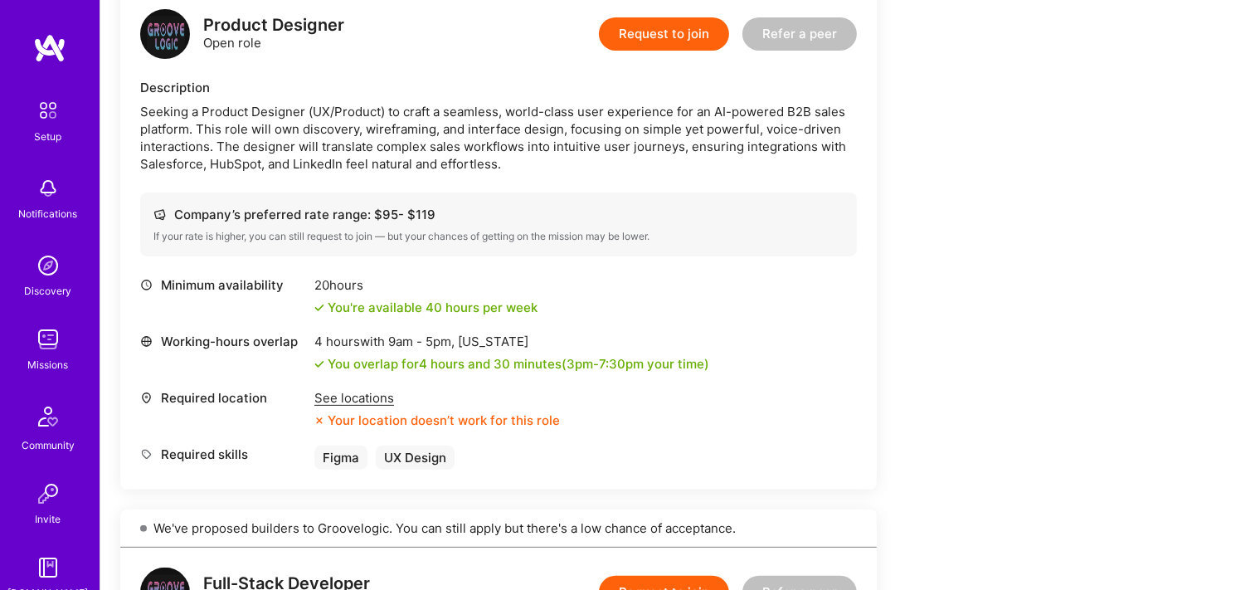
scroll to position [459, 0]
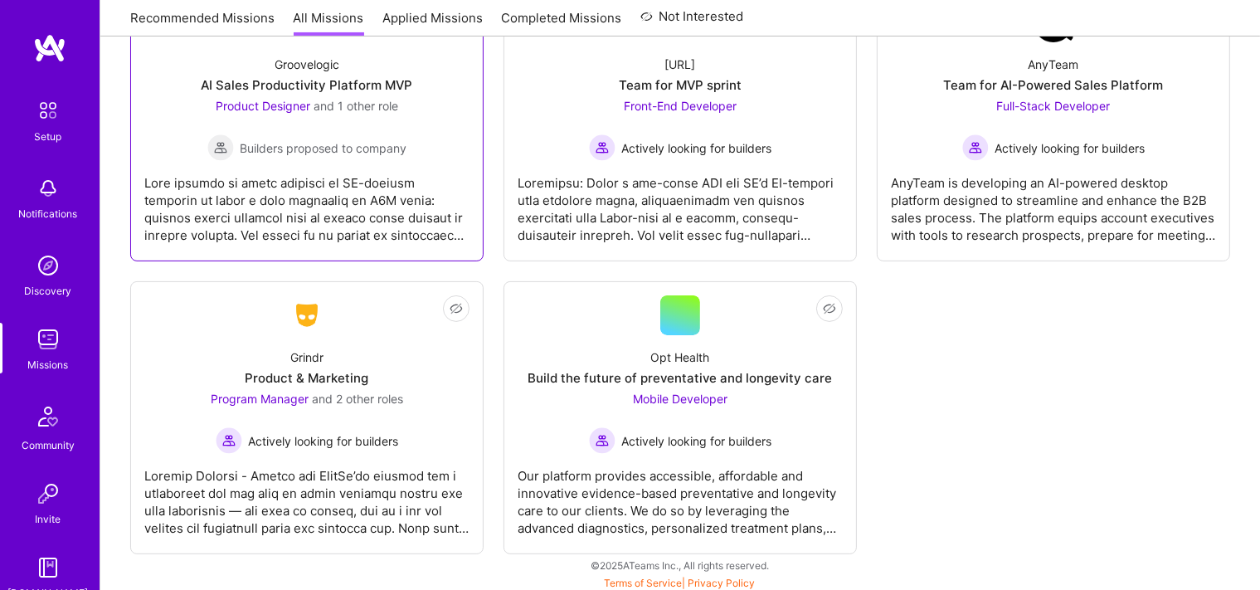
scroll to position [329, 0]
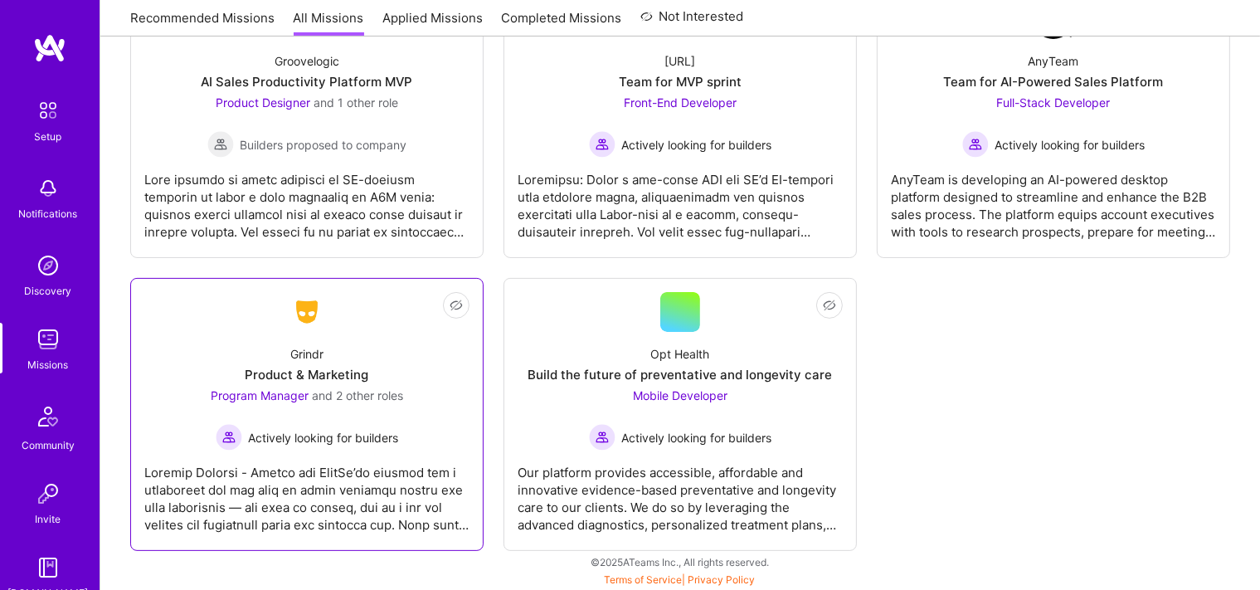
click at [343, 485] on div at bounding box center [306, 491] width 325 height 83
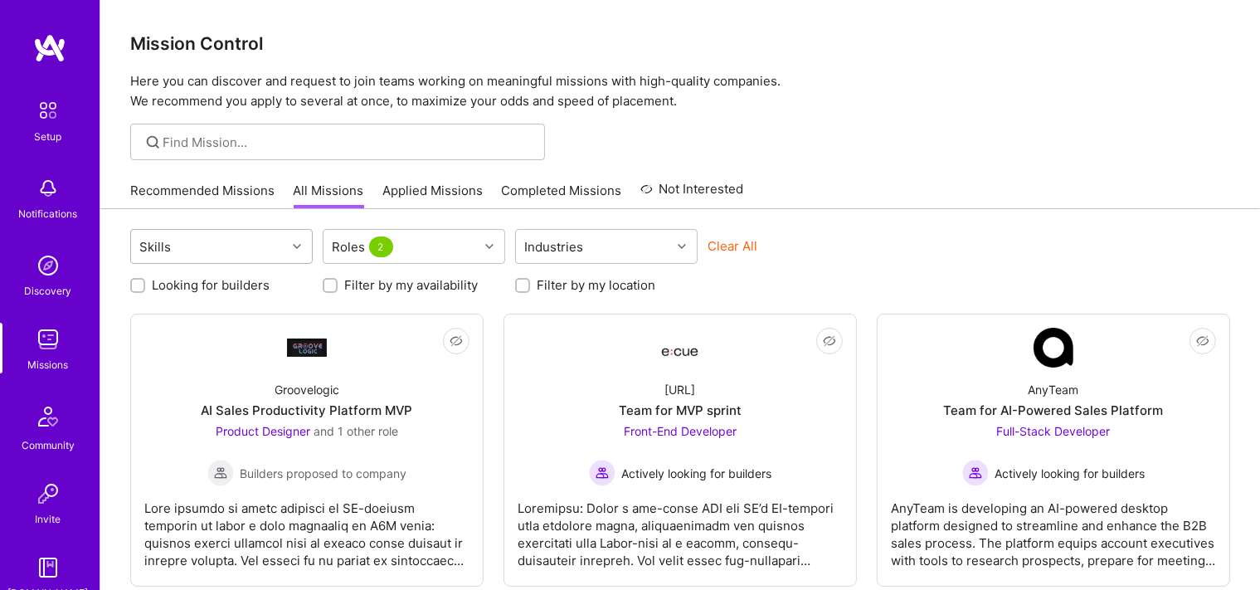
click at [217, 252] on div "Skills" at bounding box center [208, 246] width 155 height 33
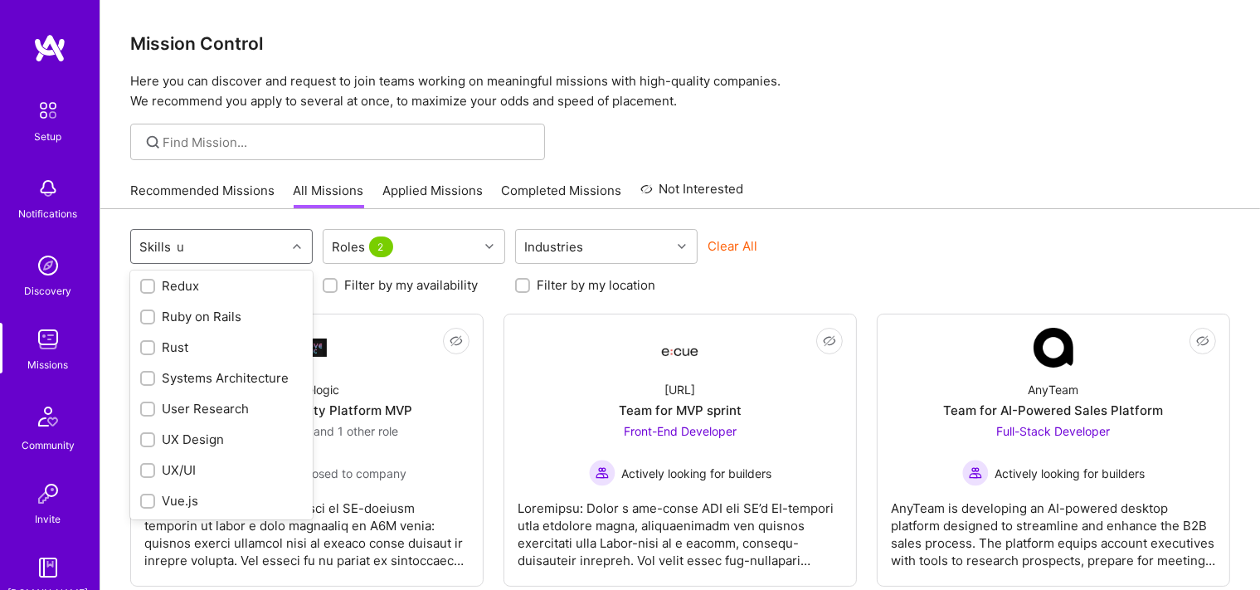
scroll to position [372, 0]
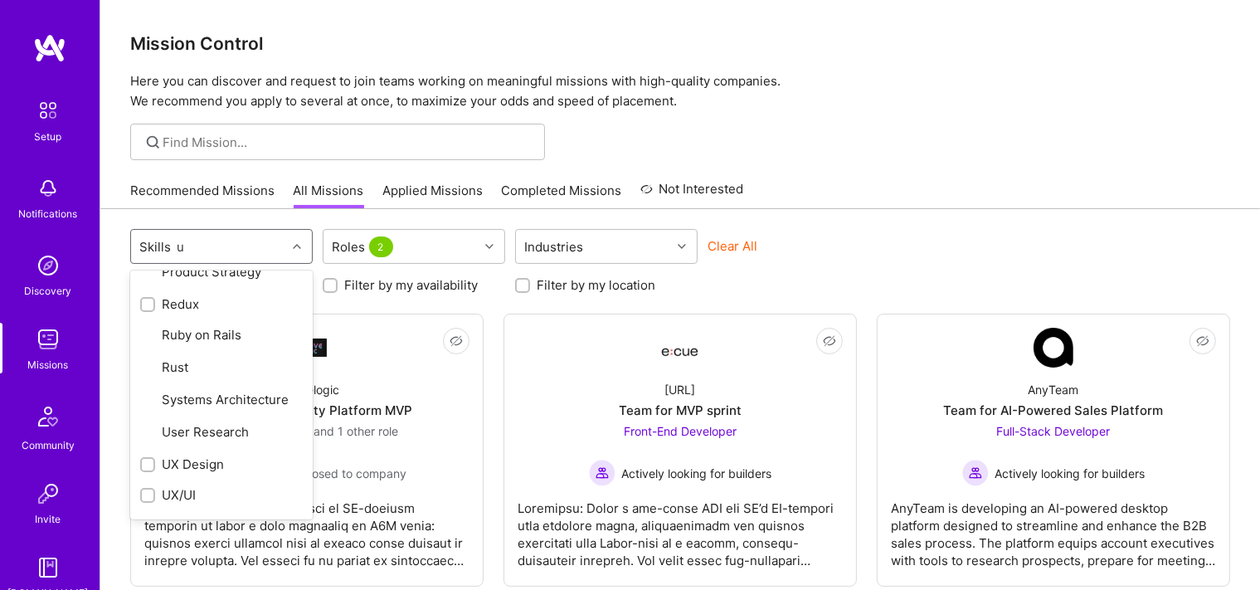
type input "ux"
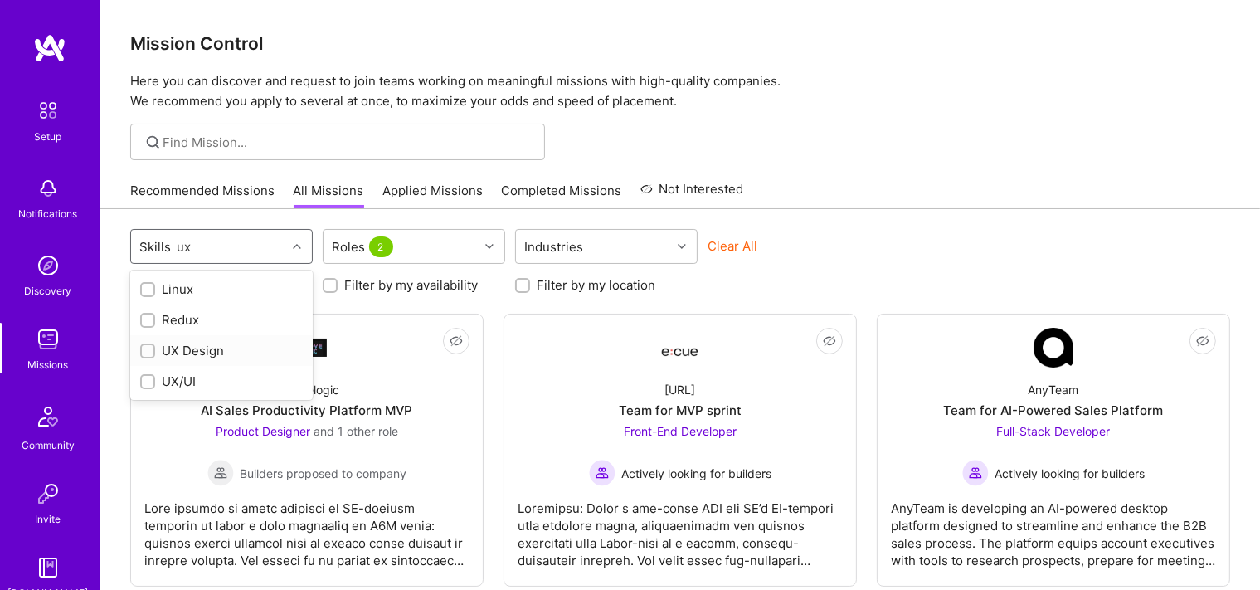
click at [144, 343] on div at bounding box center [147, 350] width 15 height 15
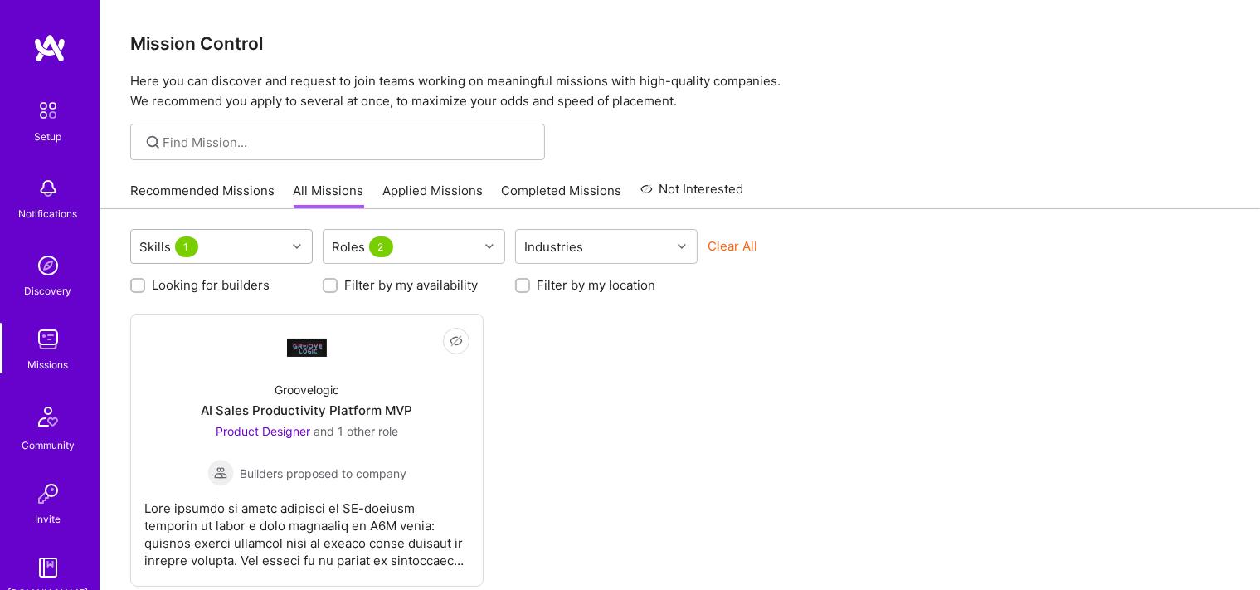
click at [217, 237] on div "Skills 1" at bounding box center [208, 246] width 155 height 33
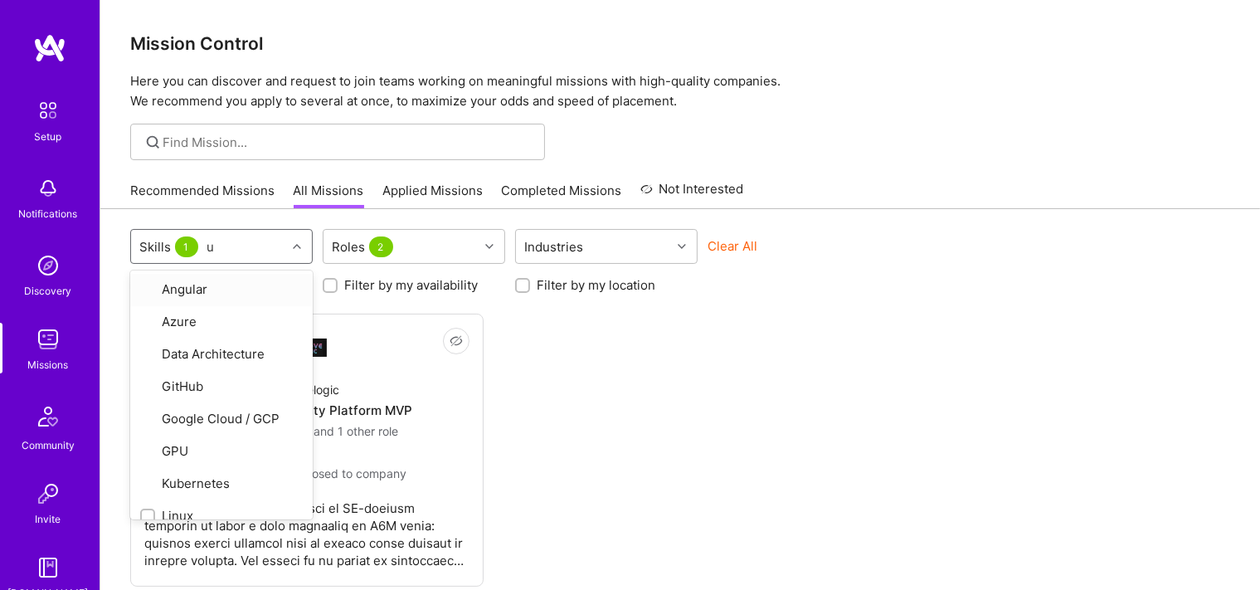
type input "ux"
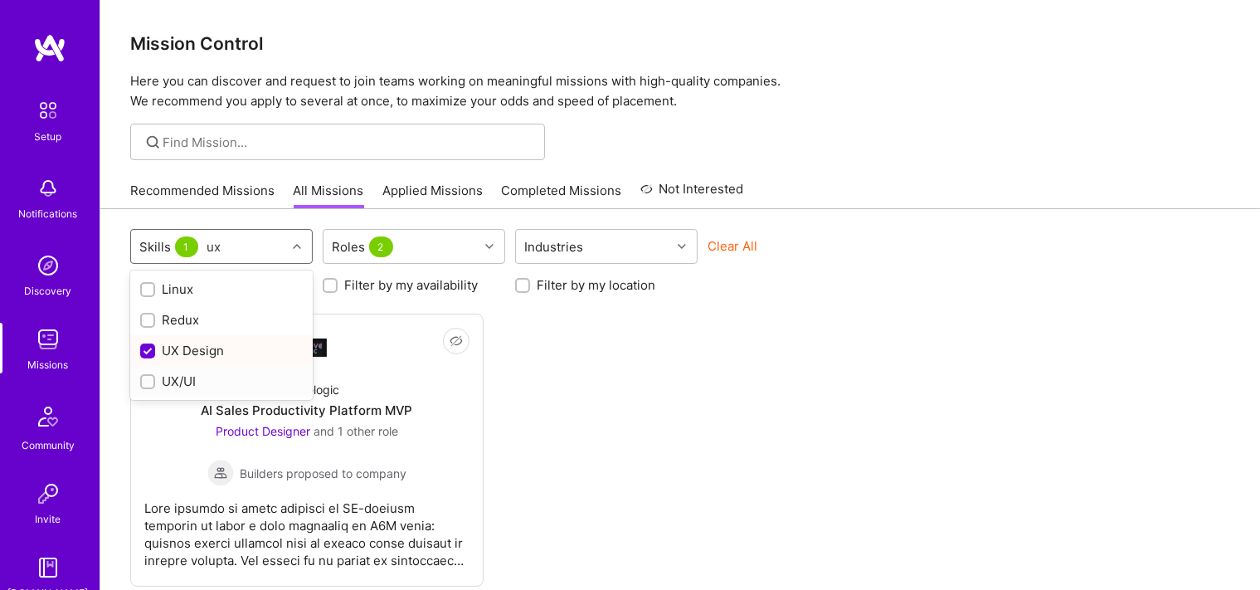
click at [193, 379] on div "UX/UI" at bounding box center [221, 380] width 163 height 17
checkbox input "true"
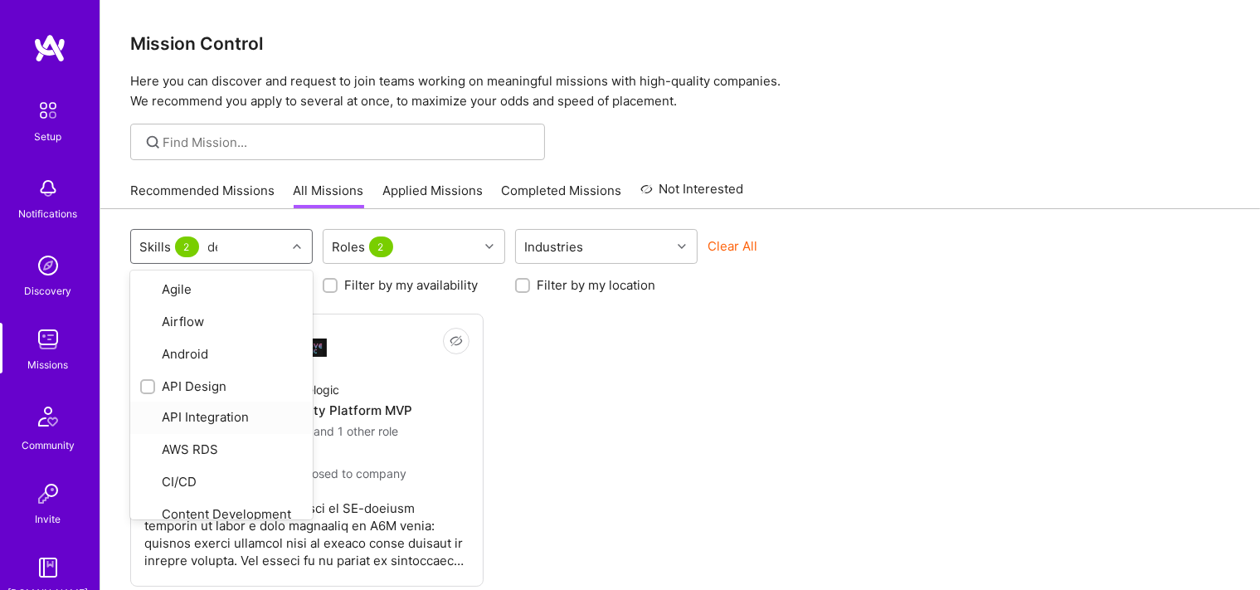
type input "des"
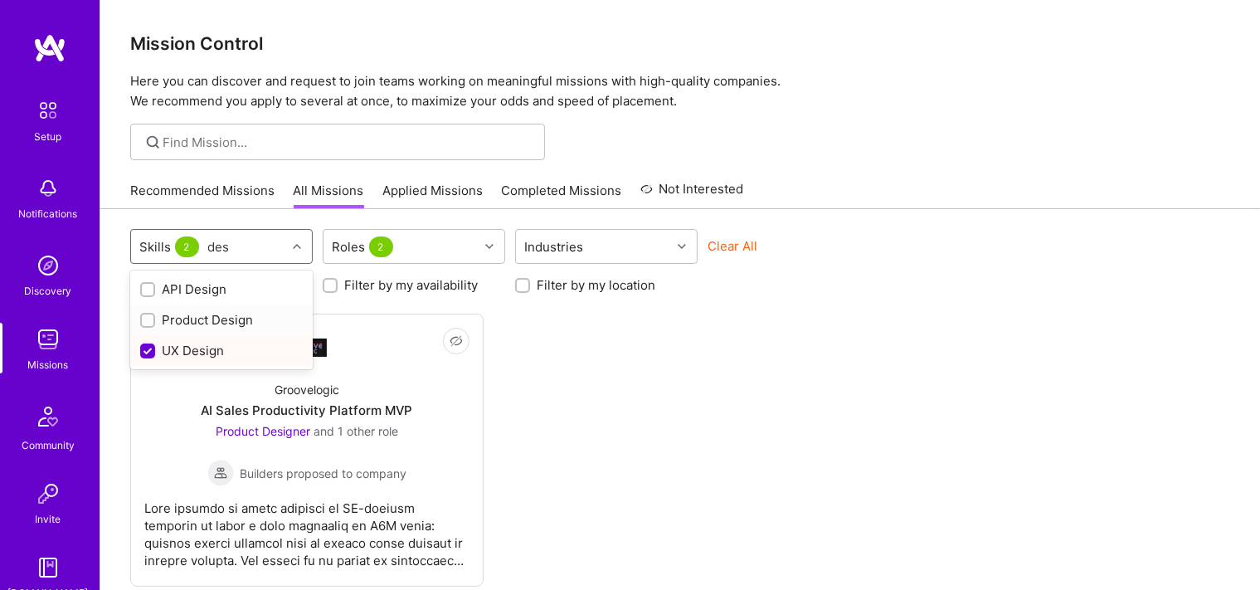
click at [149, 316] on input "checkbox" at bounding box center [150, 321] width 12 height 12
checkbox input "true"
type input "faceb"
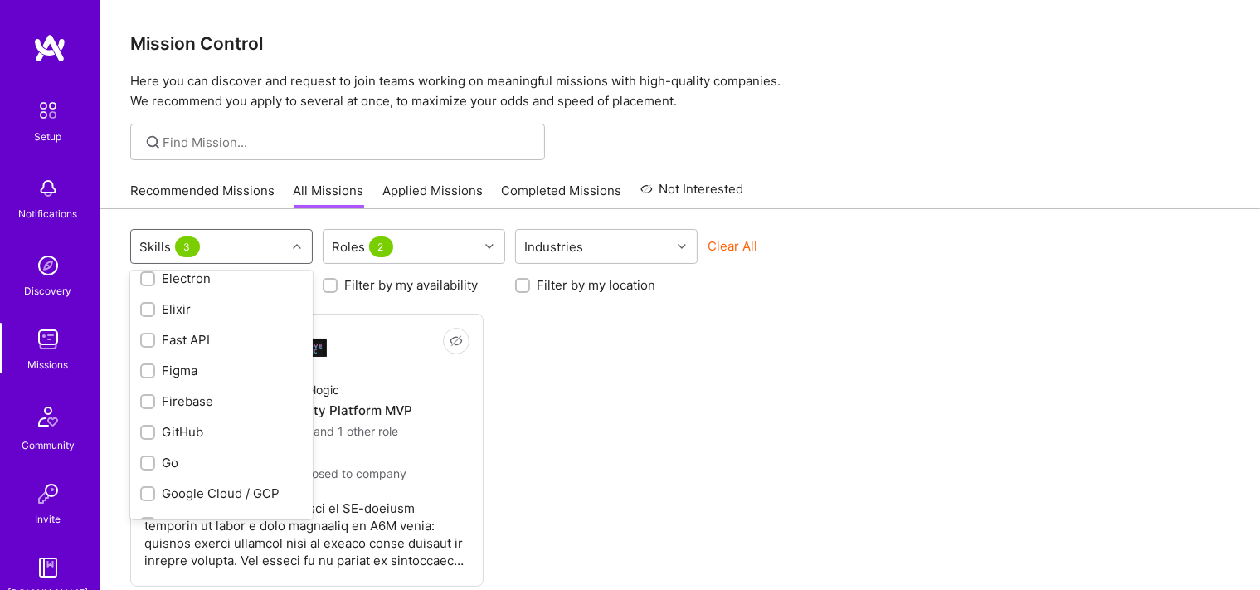
scroll to position [733, 0]
click at [187, 350] on div "Figma" at bounding box center [221, 341] width 163 height 17
checkbox input "true"
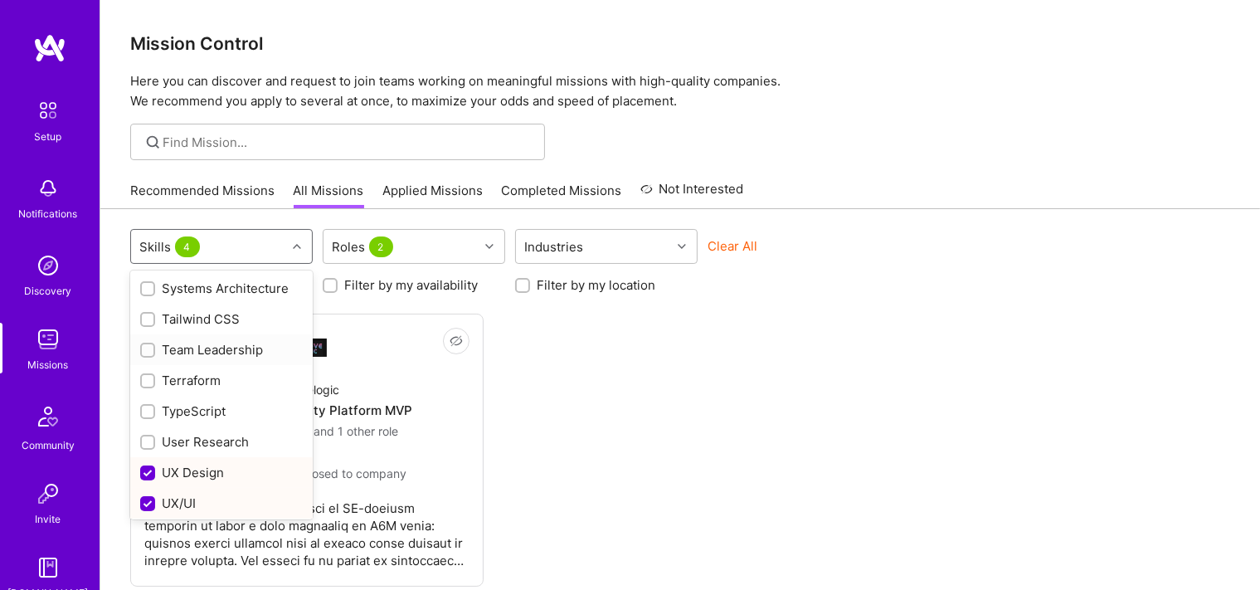
scroll to position [2248, 0]
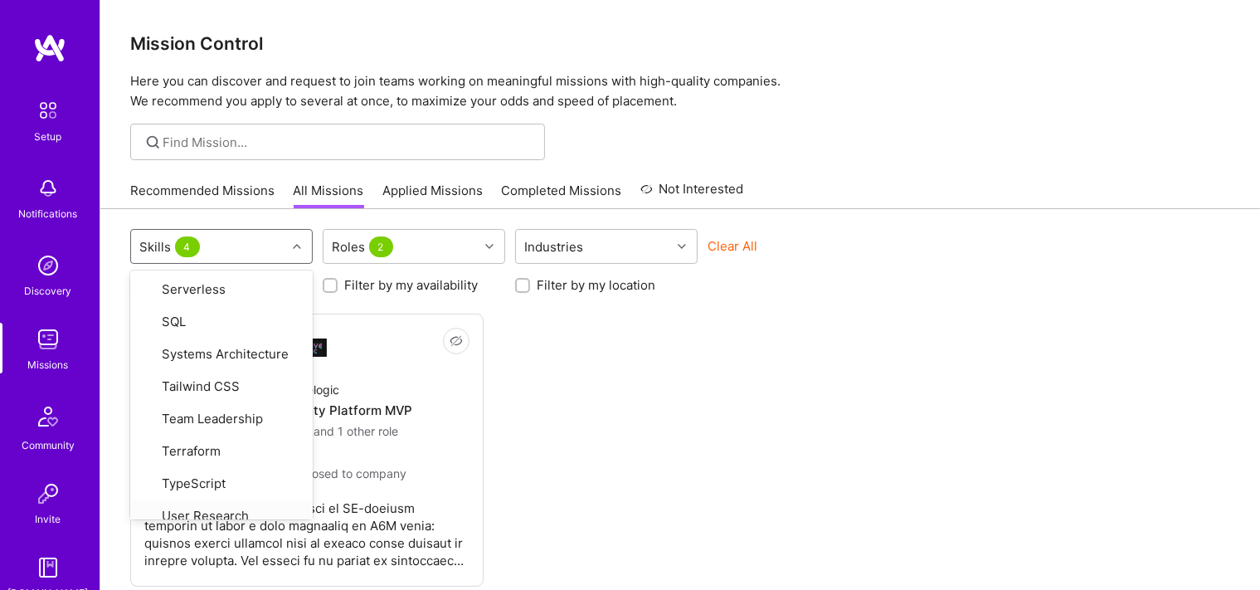
click at [732, 387] on div "Not Interested Groovelogic AI Sales Productivity Platform MVP Product Designer …" at bounding box center [680, 450] width 1100 height 273
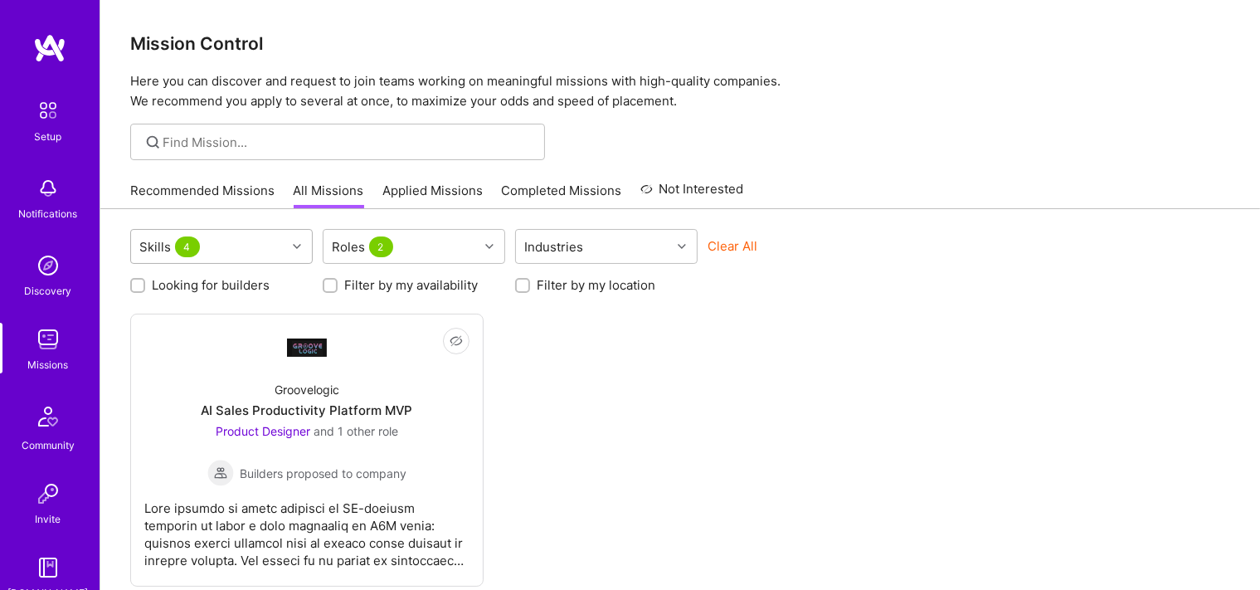
click at [254, 257] on div "Skills 4" at bounding box center [208, 246] width 155 height 33
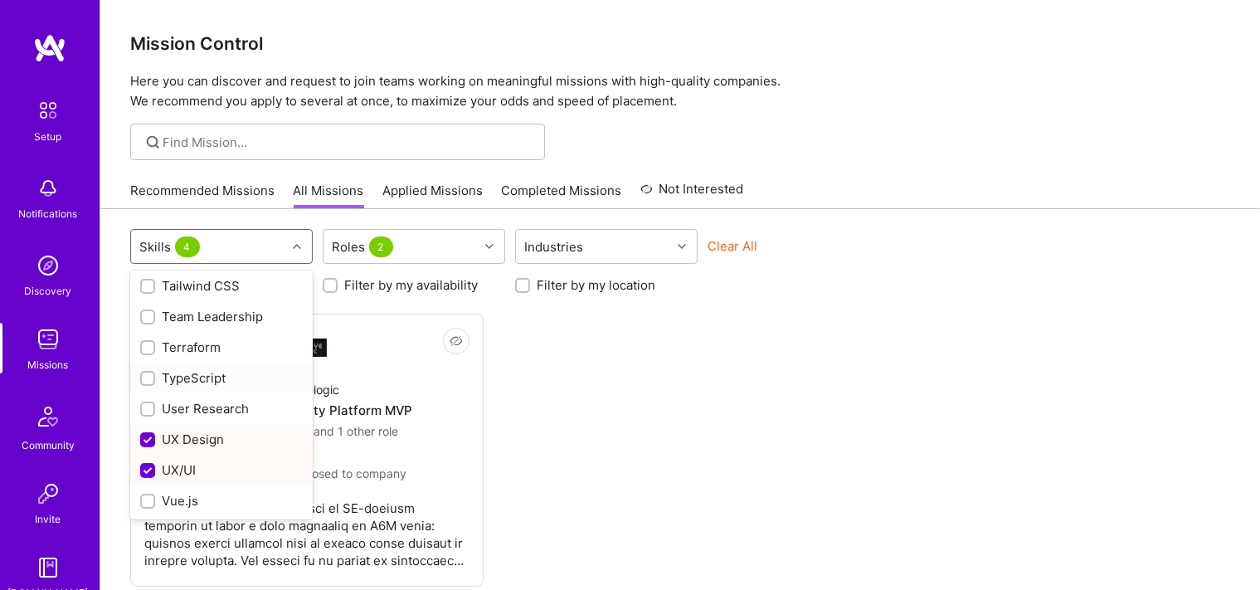
click at [207, 411] on div "User Research" at bounding box center [221, 408] width 163 height 17
checkbox input "true"
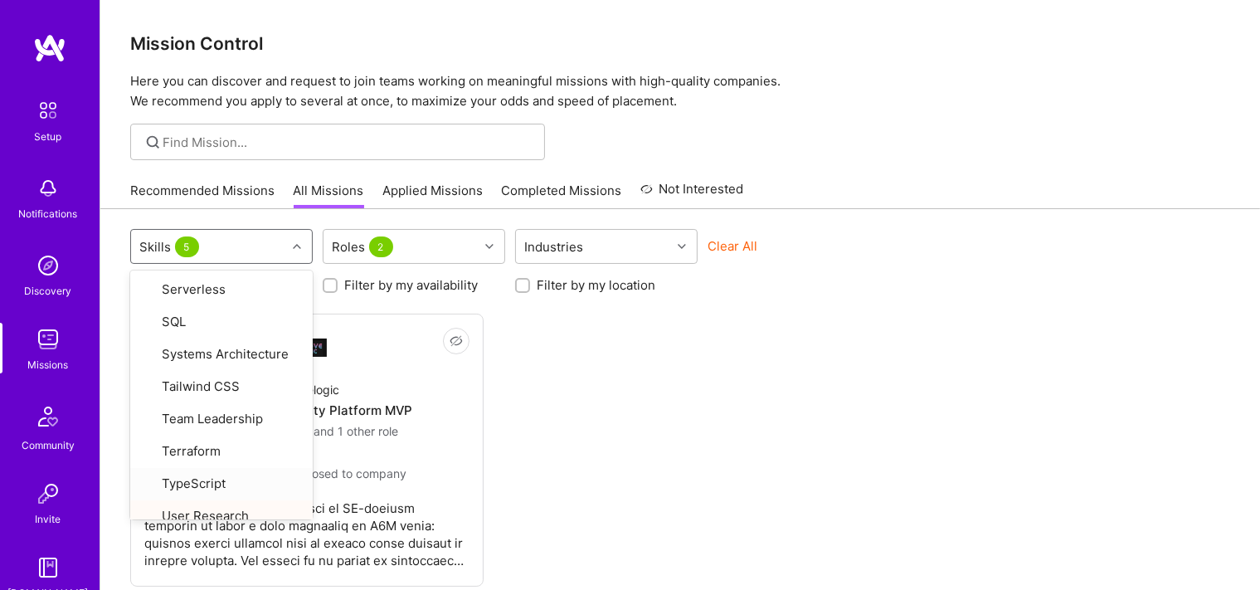
click at [731, 396] on div "Not Interested Groovelogic AI Sales Productivity Platform MVP Product Designer …" at bounding box center [680, 450] width 1100 height 273
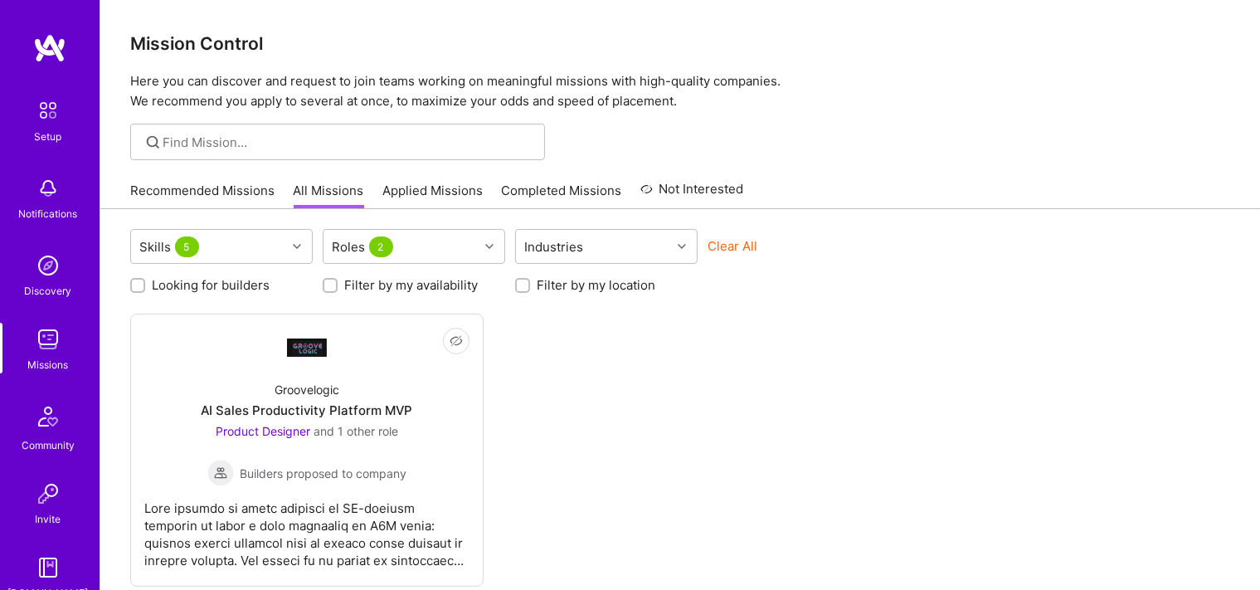
scroll to position [90, 0]
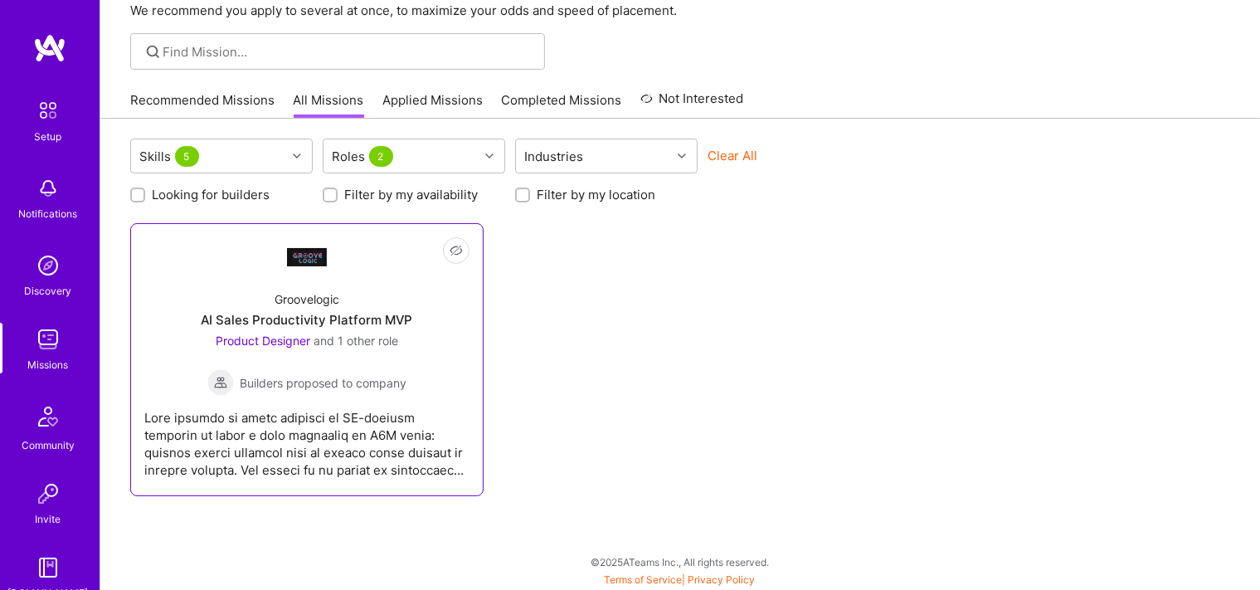
click at [369, 402] on div at bounding box center [306, 437] width 325 height 83
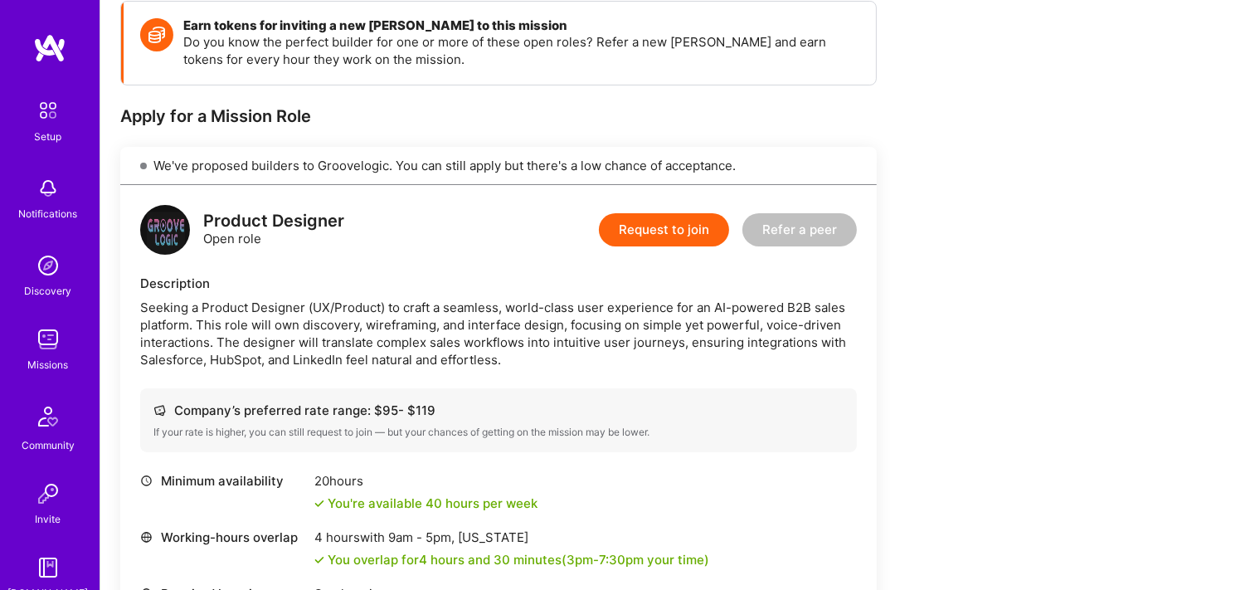
scroll to position [262, 0]
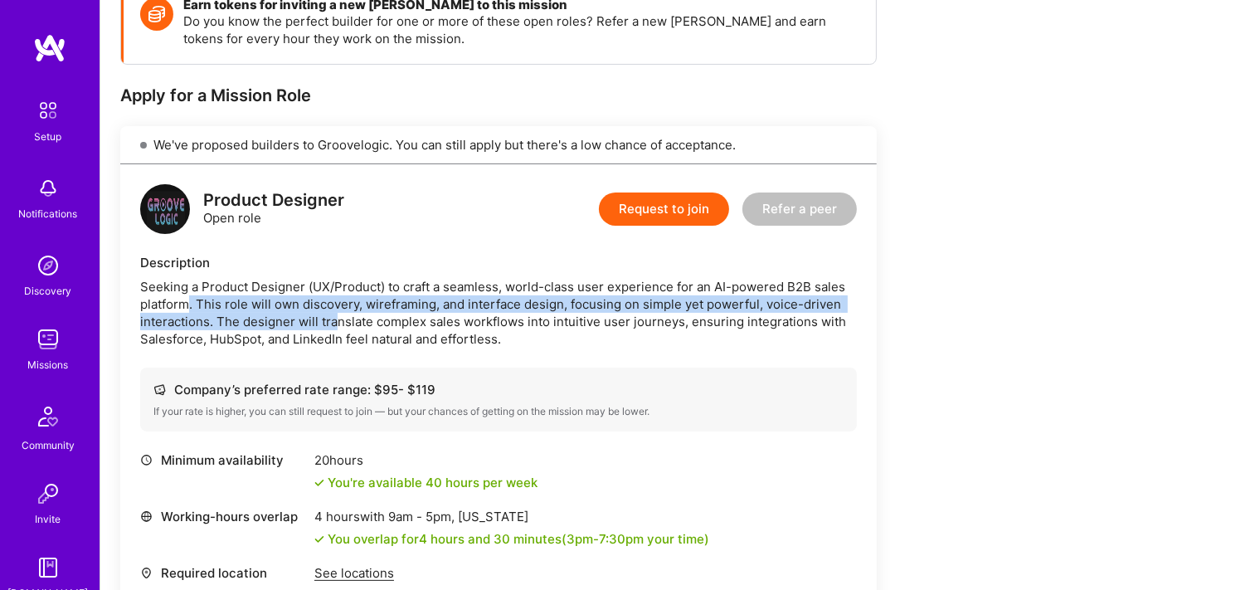
drag, startPoint x: 184, startPoint y: 297, endPoint x: 337, endPoint y: 314, distance: 153.6
click at [337, 314] on div "Seeking a Product Designer (UX/Product) to craft a seamless, world-class user e…" at bounding box center [498, 313] width 717 height 70
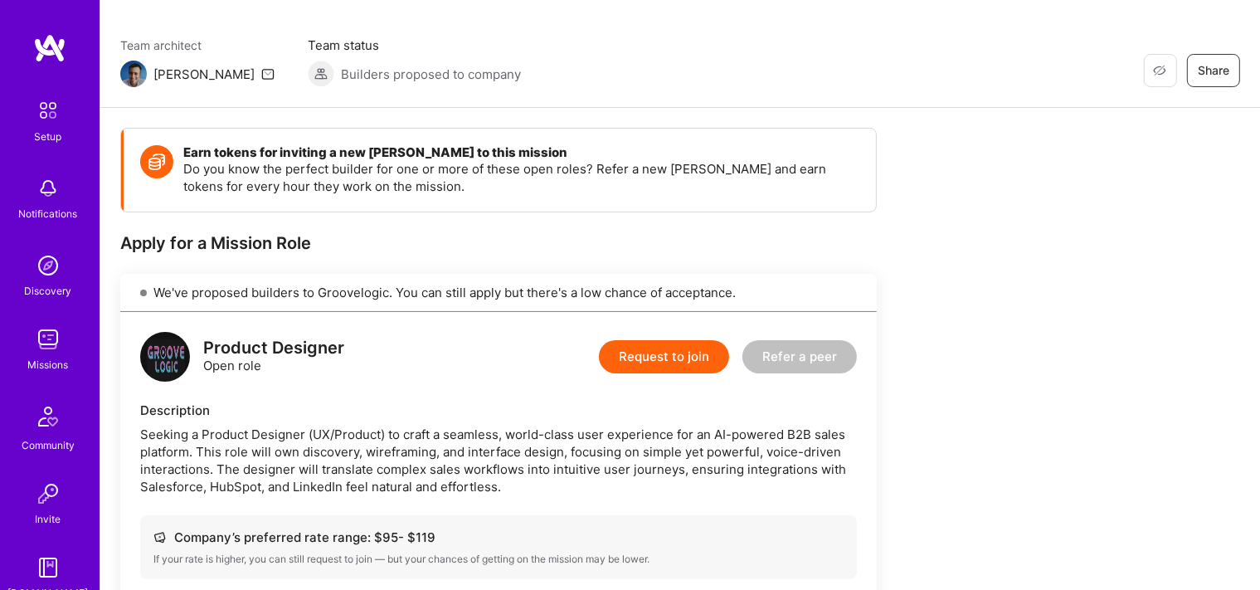
scroll to position [0, 0]
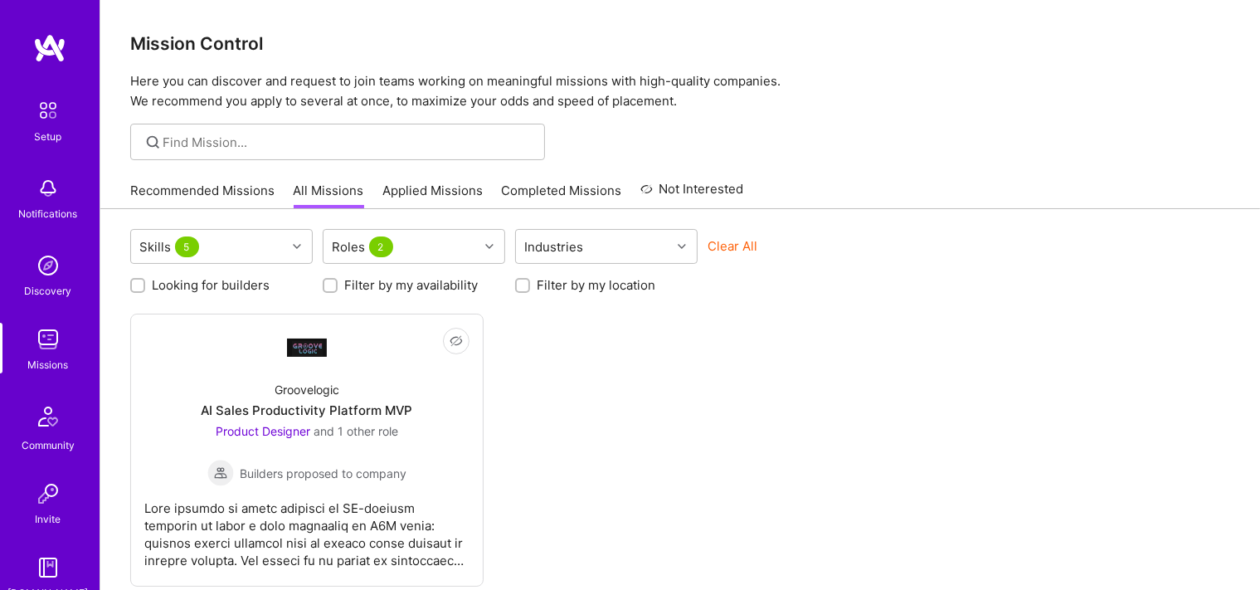
scroll to position [90, 0]
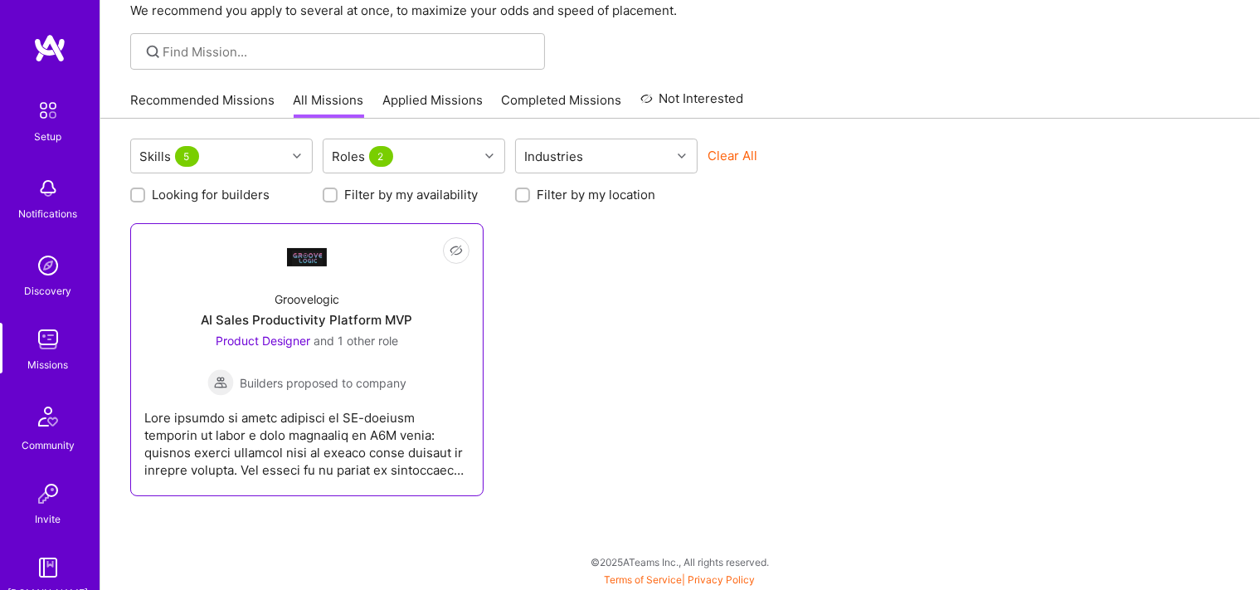
click at [380, 294] on div "Groovelogic AI Sales Productivity Platform MVP Product Designer and 1 other rol…" at bounding box center [306, 336] width 325 height 119
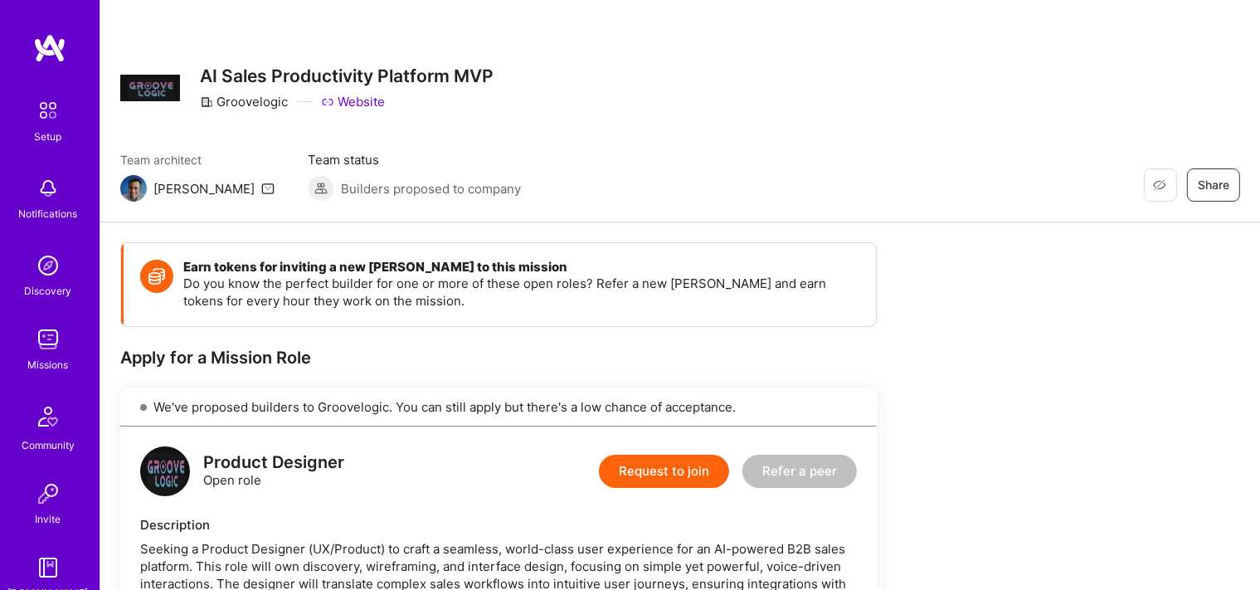
click at [128, 192] on img at bounding box center [133, 188] width 27 height 27
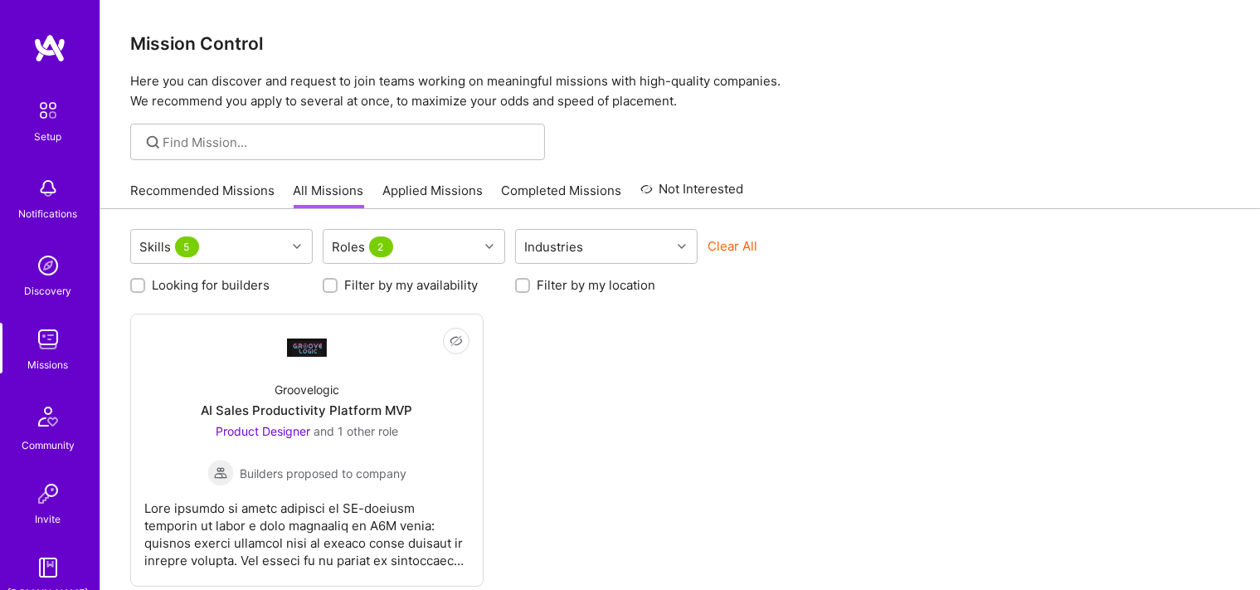
scroll to position [90, 0]
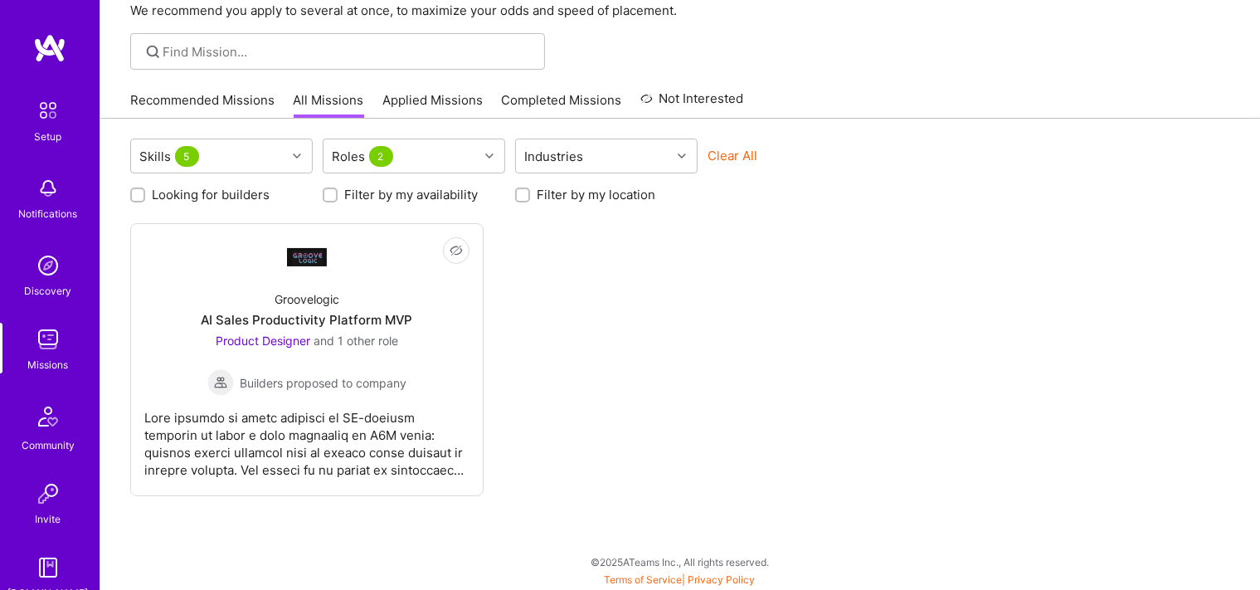
click at [41, 358] on div "Missions" at bounding box center [48, 364] width 41 height 17
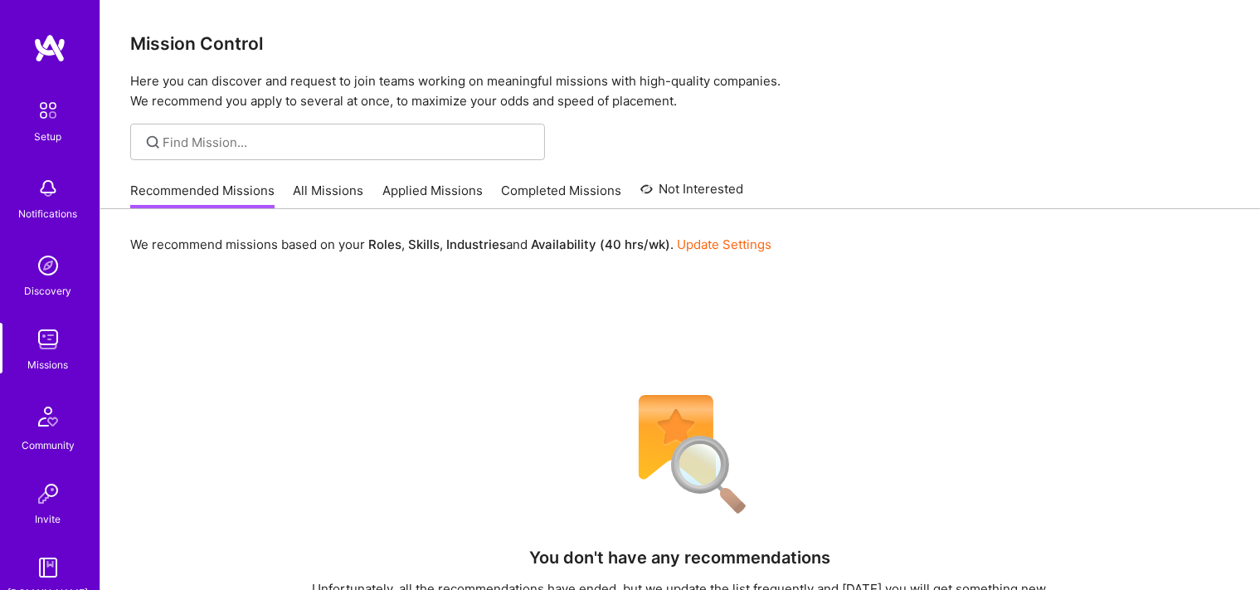
click at [439, 193] on link "Applied Missions" at bounding box center [432, 195] width 100 height 27
